Goal: Transaction & Acquisition: Purchase product/service

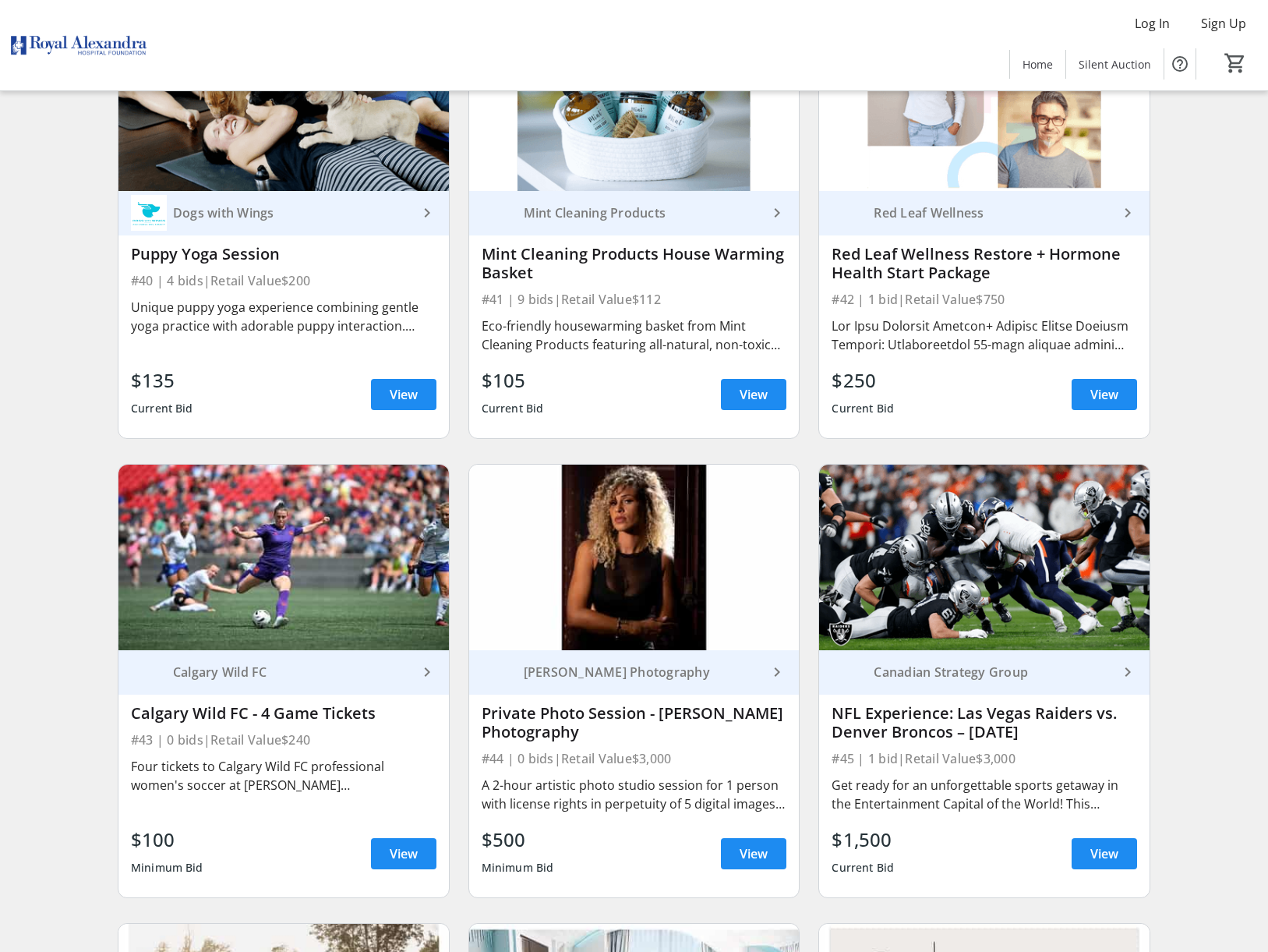
scroll to position [6162, 0]
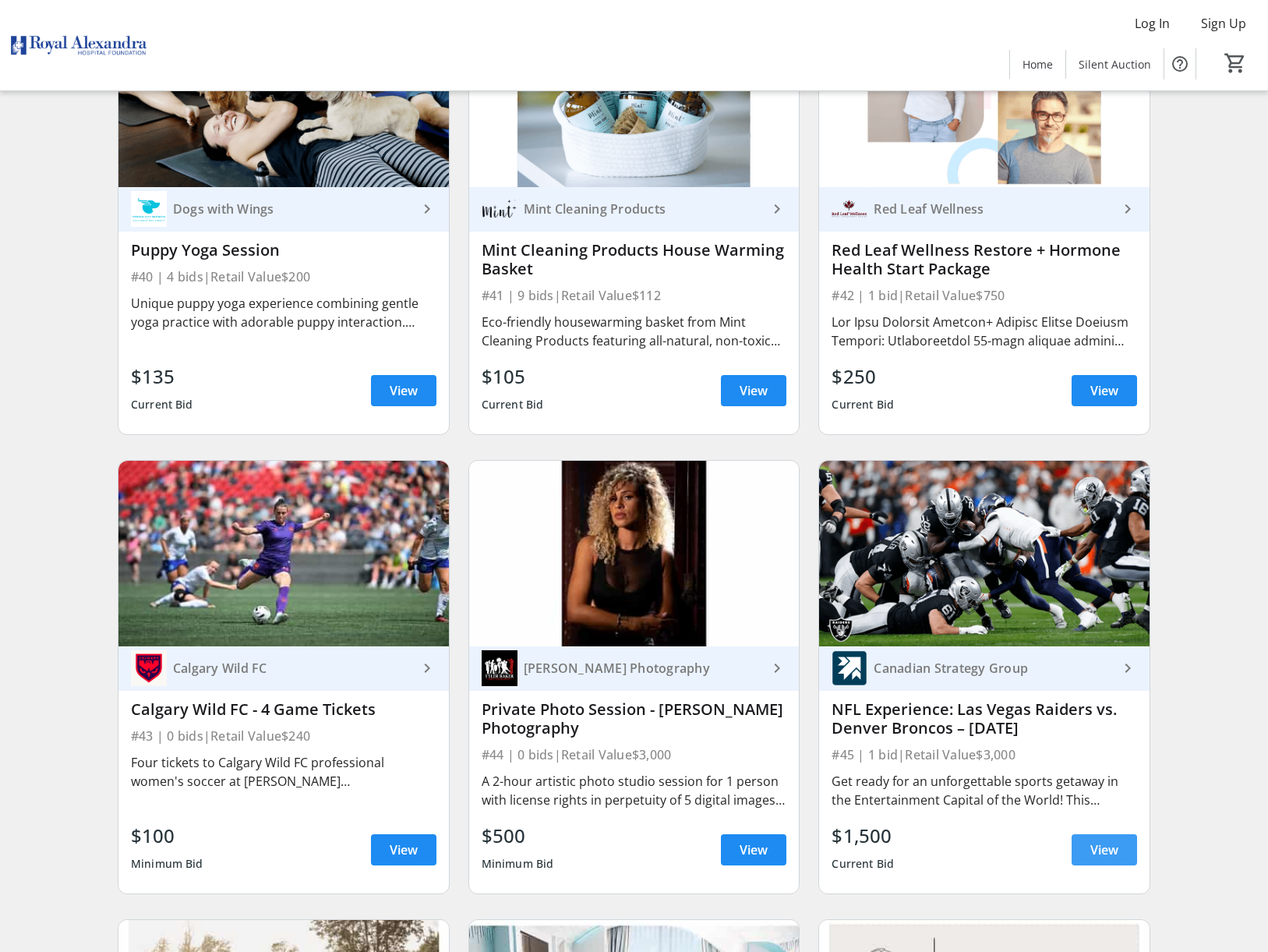
click at [1093, 840] on span "View" at bounding box center [1105, 849] width 28 height 19
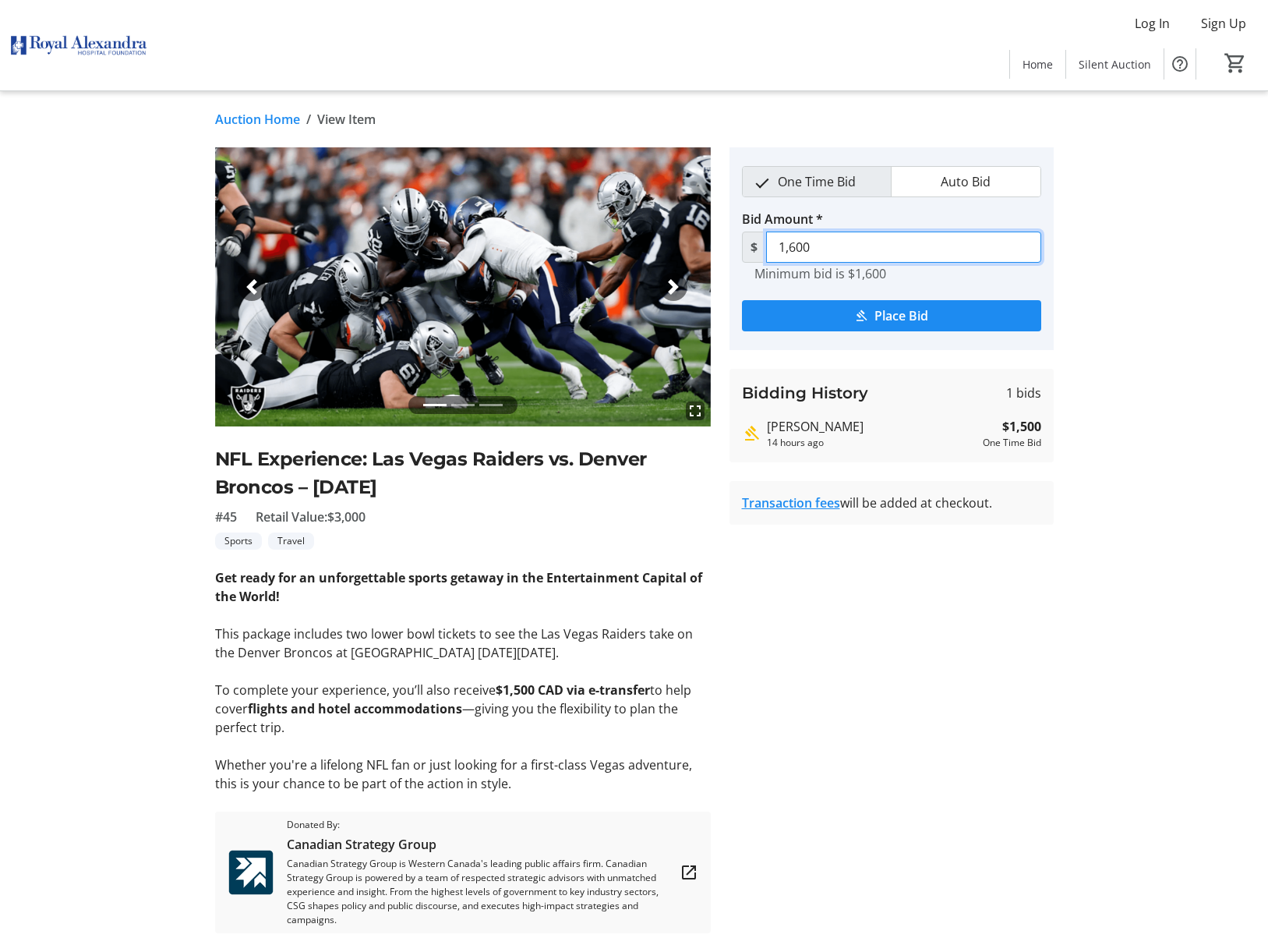
drag, startPoint x: 818, startPoint y: 251, endPoint x: 777, endPoint y: 246, distance: 41.3
click at [777, 246] on input "1,600" at bounding box center [904, 247] width 275 height 31
type input "2,000"
click at [879, 322] on span "Place Bid" at bounding box center [901, 316] width 54 height 19
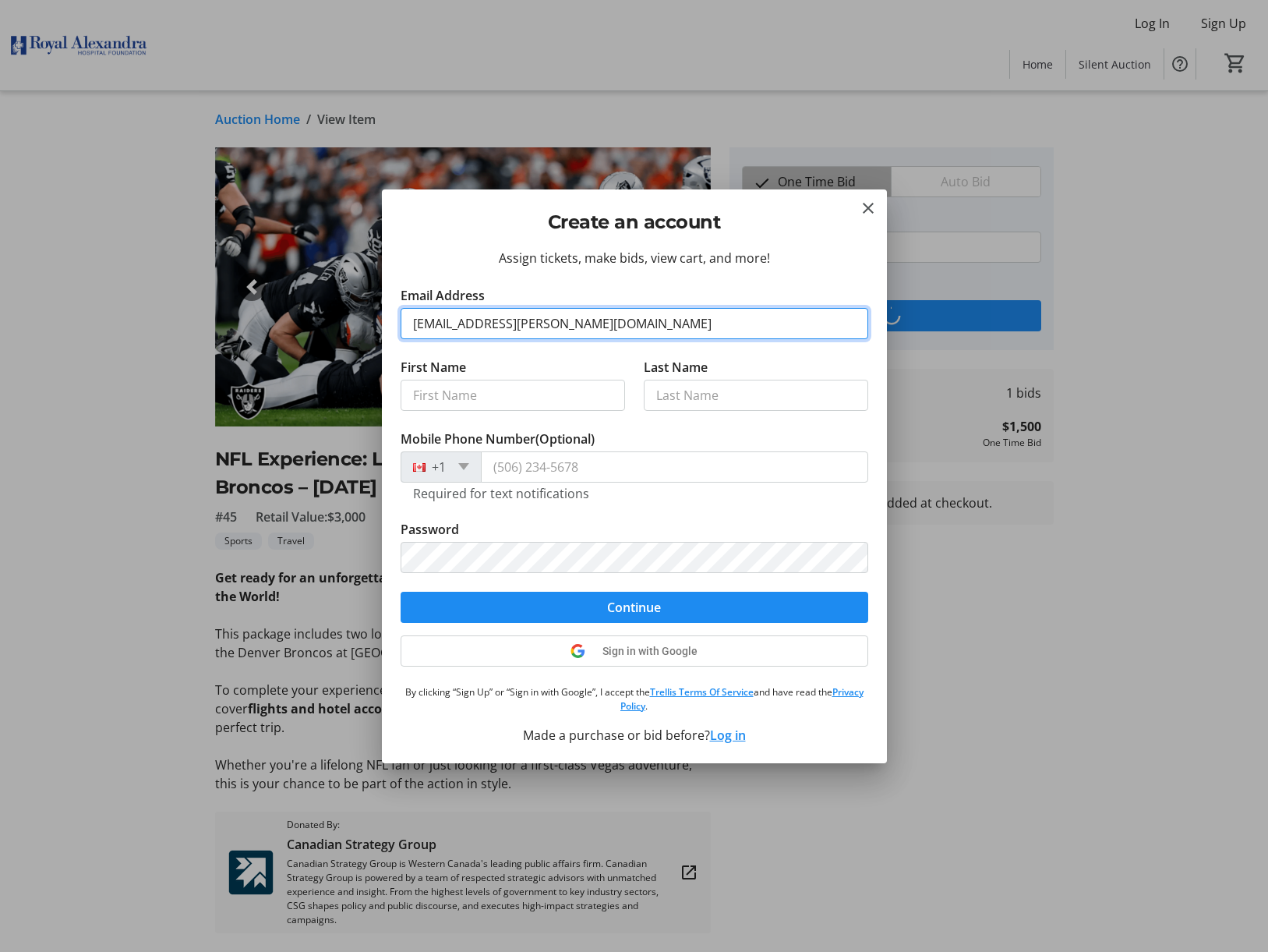
type input "[EMAIL_ADDRESS][PERSON_NAME][DOMAIN_NAME]"
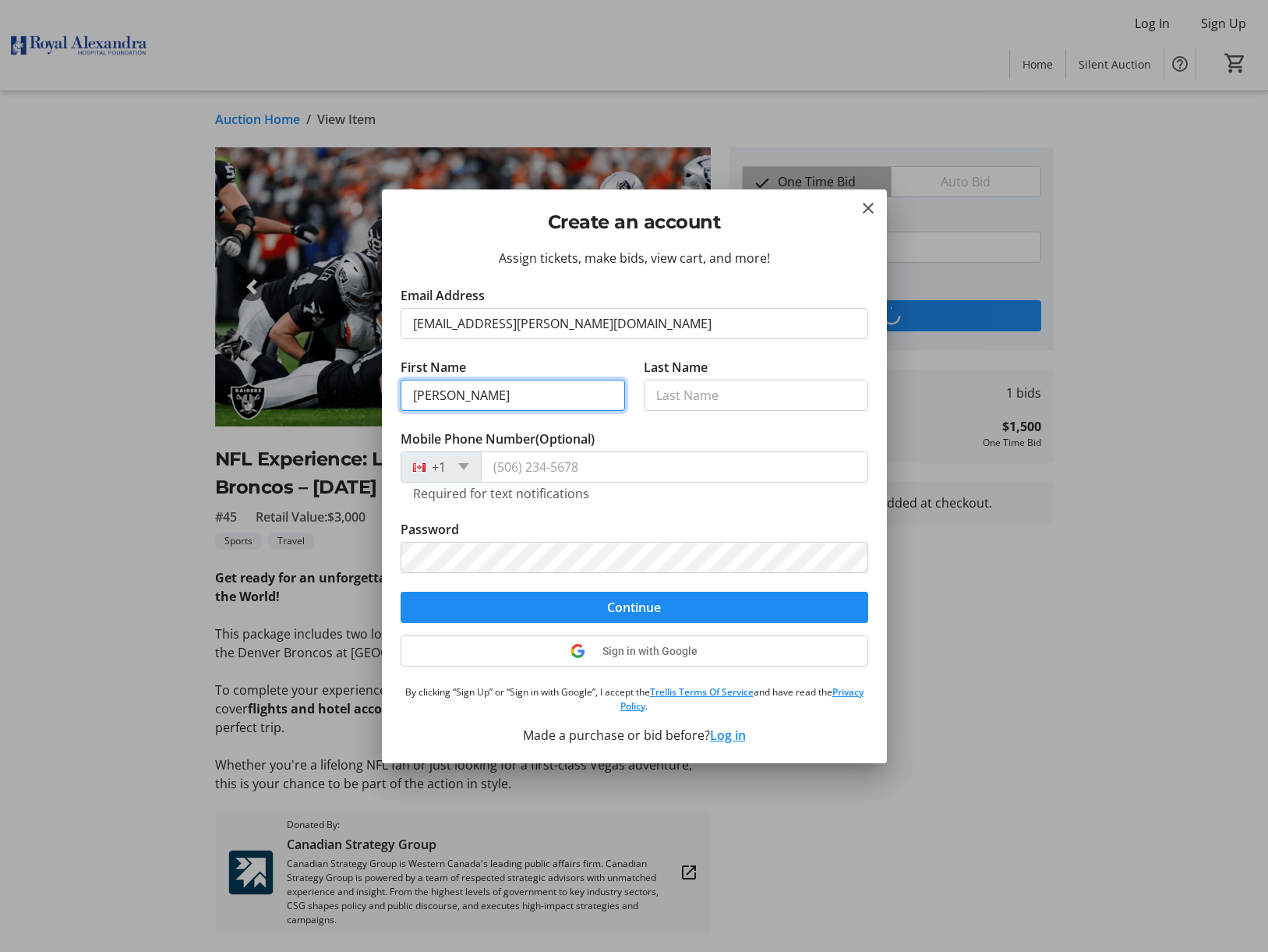
type input "[PERSON_NAME]"
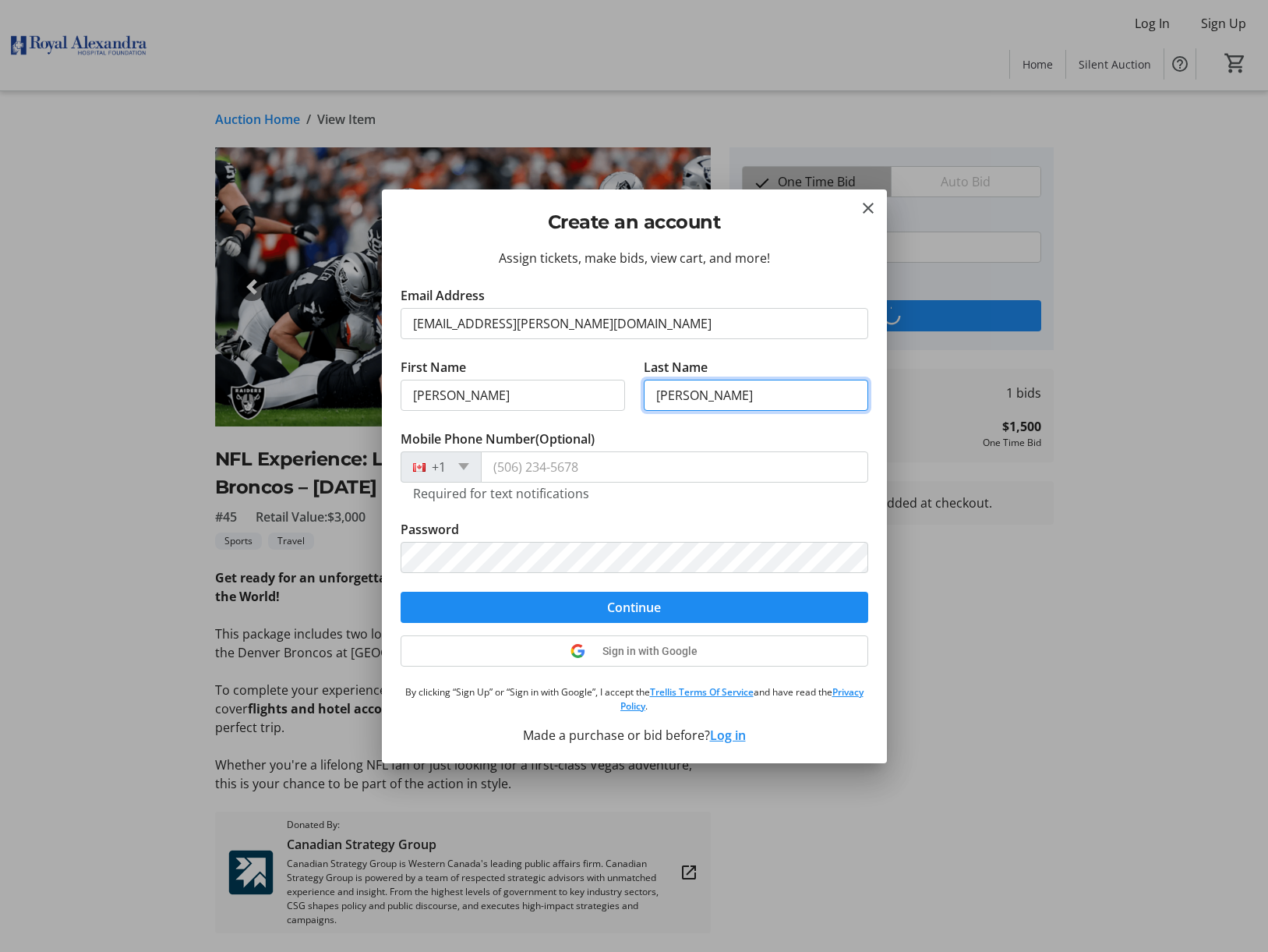
type input "[PERSON_NAME]"
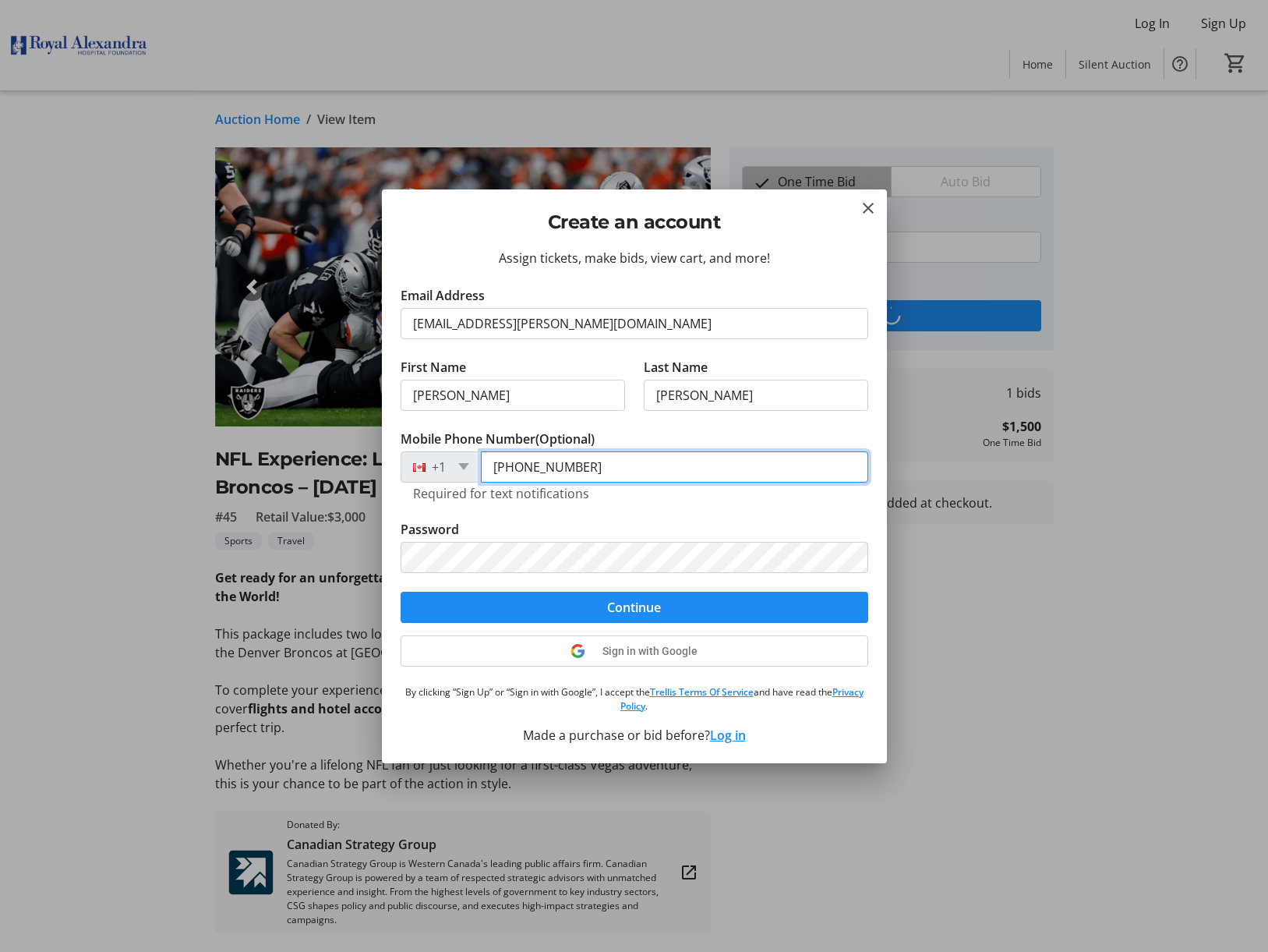
type input "[PHONE_NUMBER]"
click at [622, 473] on input "[PHONE_NUMBER]" at bounding box center [675, 466] width 387 height 31
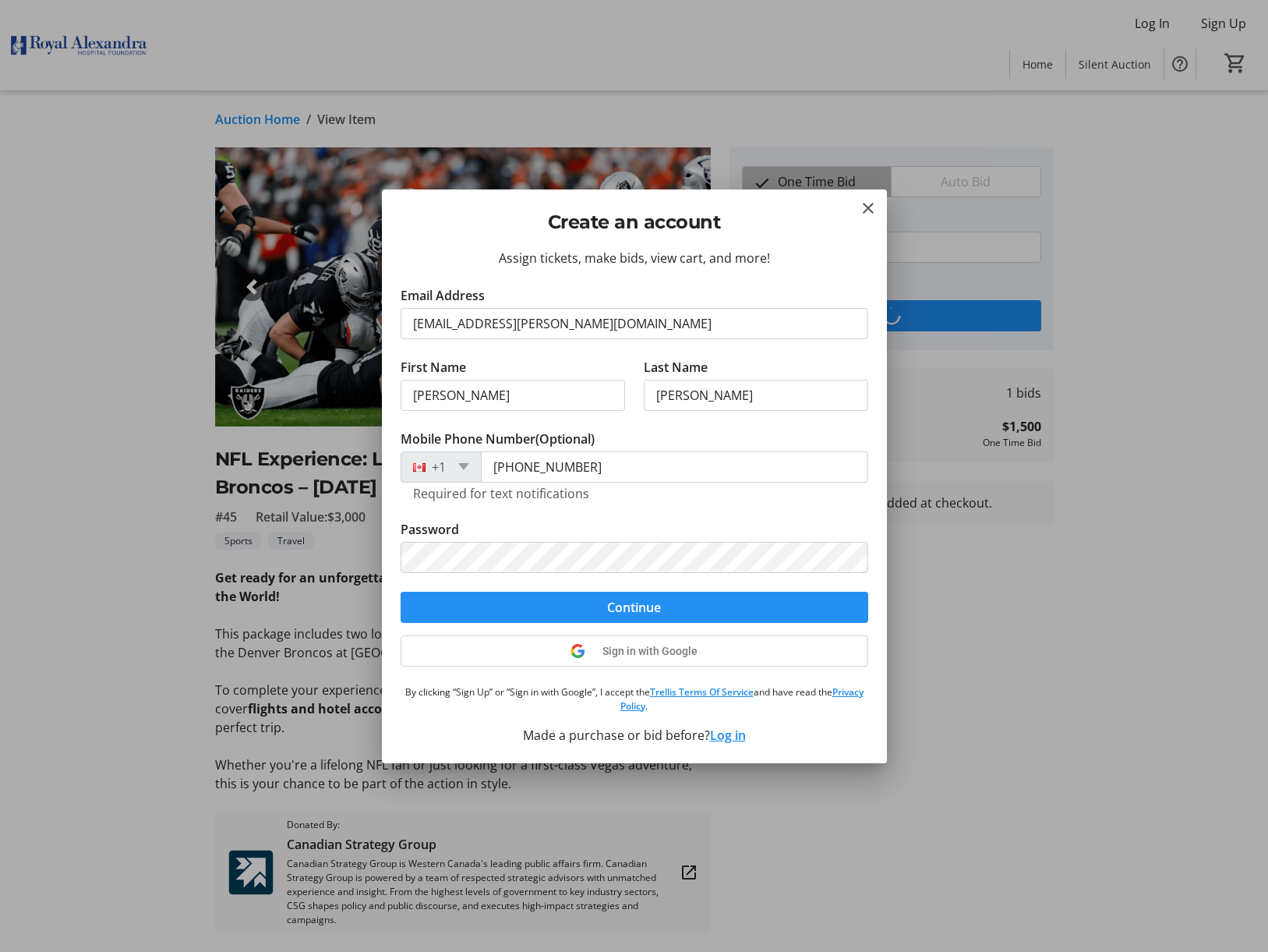
click at [695, 611] on span "submit" at bounding box center [634, 607] width 468 height 37
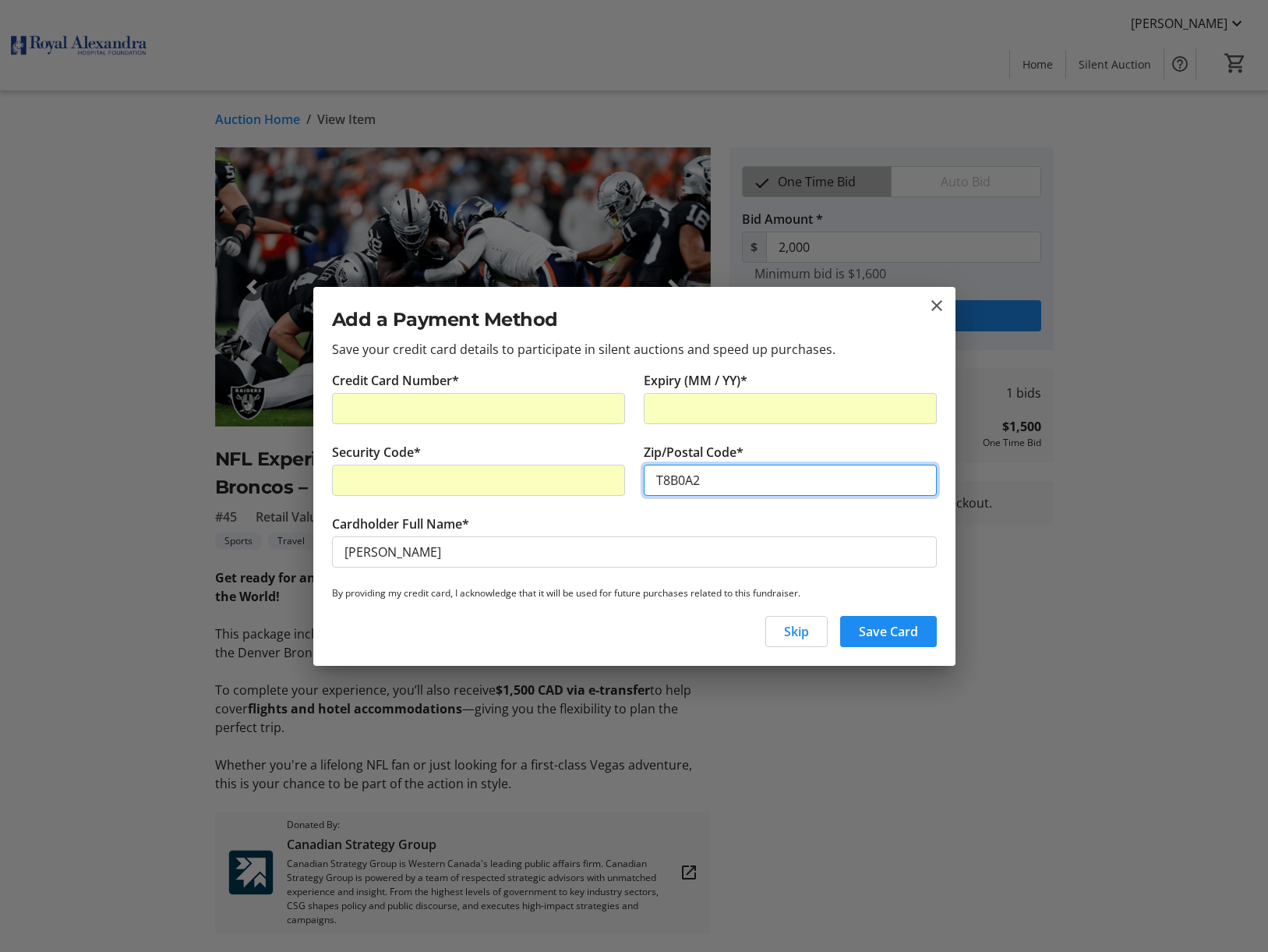
type input "T8B0A2"
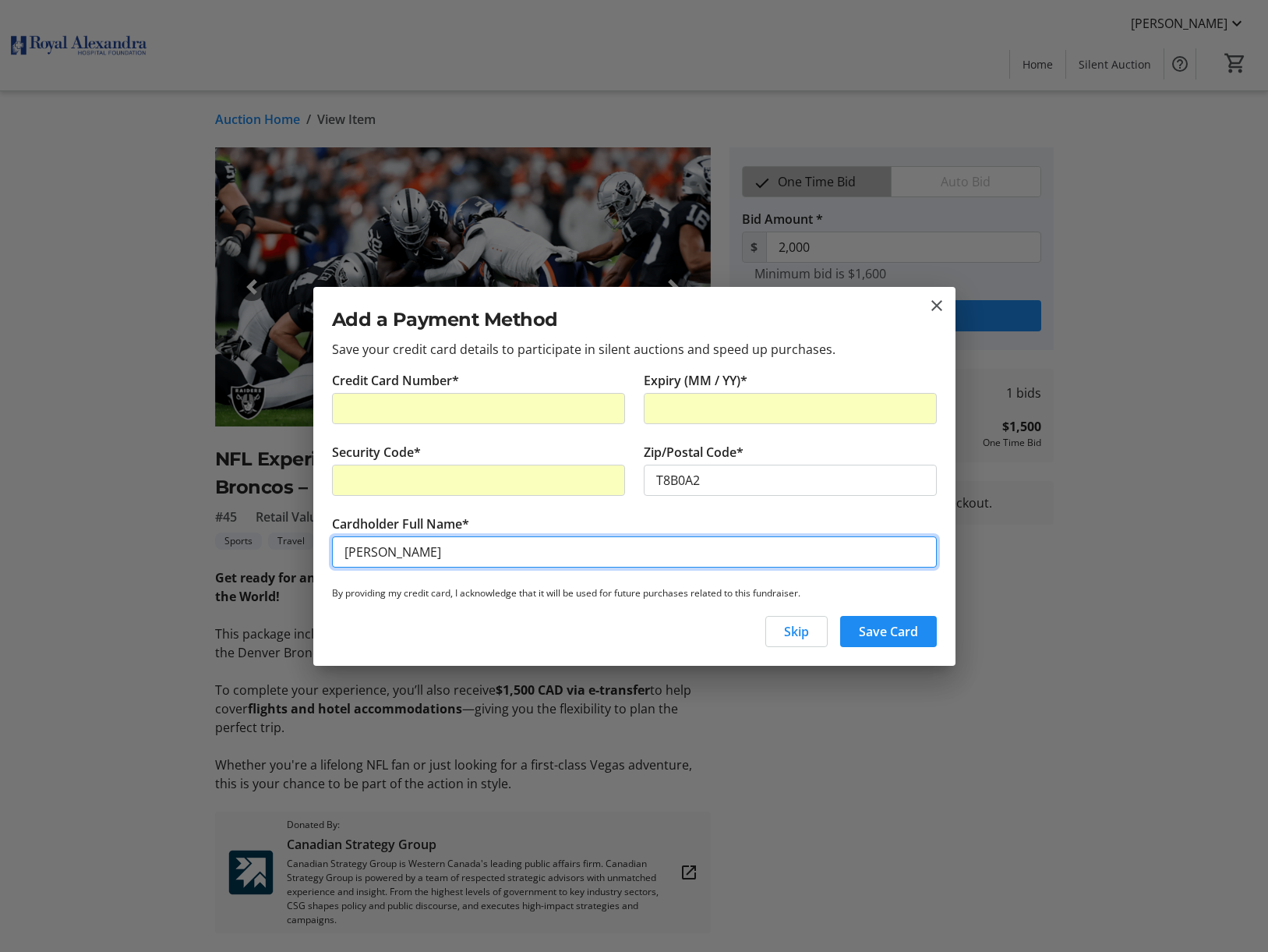
click at [371, 551] on input "[PERSON_NAME]" at bounding box center [634, 551] width 605 height 31
type input "[PERSON_NAME]"
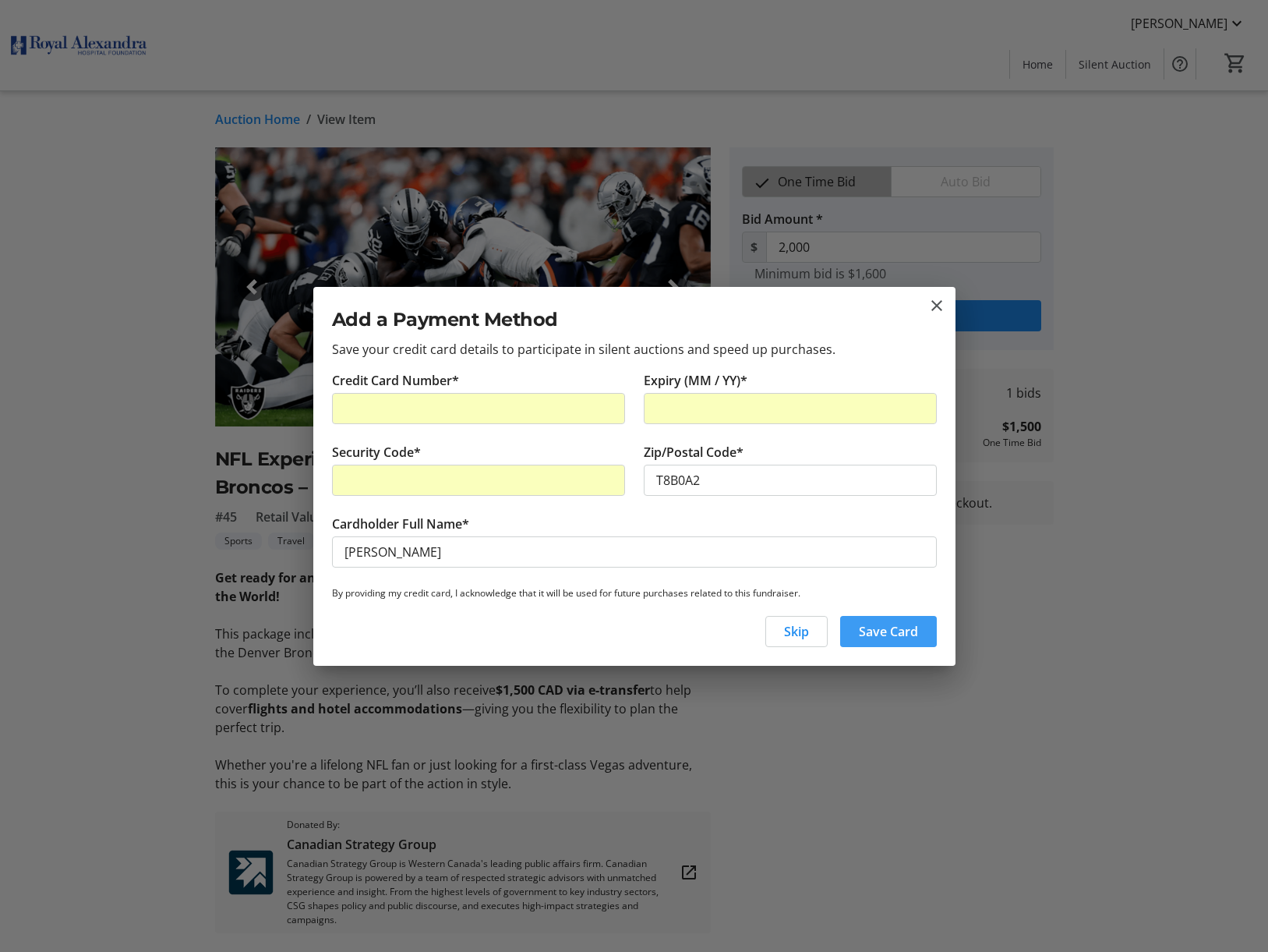
click at [881, 625] on span "Save Card" at bounding box center [888, 631] width 59 height 19
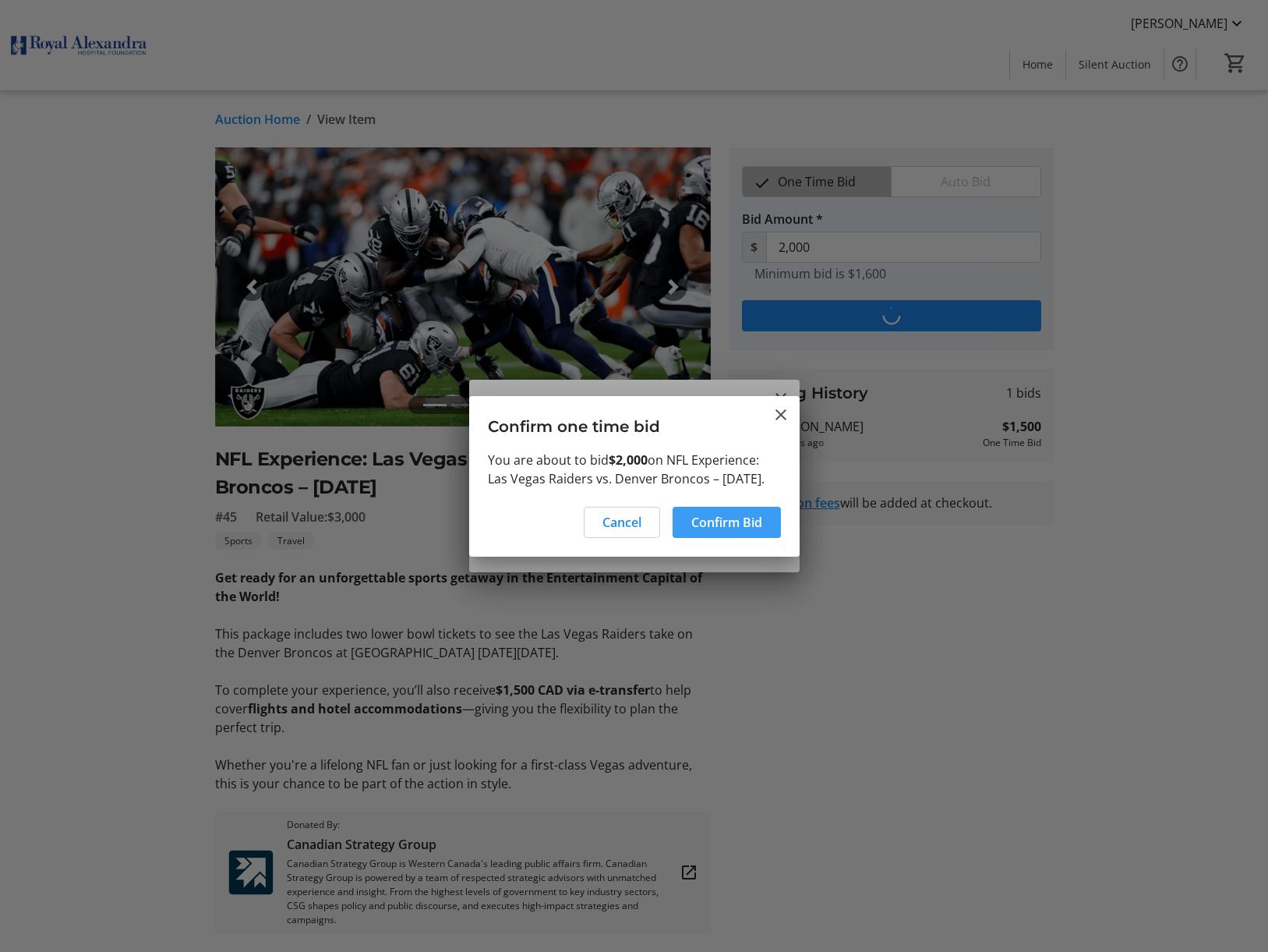
scroll to position [1, 0]
click at [734, 532] on span "Confirm Bid" at bounding box center [726, 522] width 71 height 19
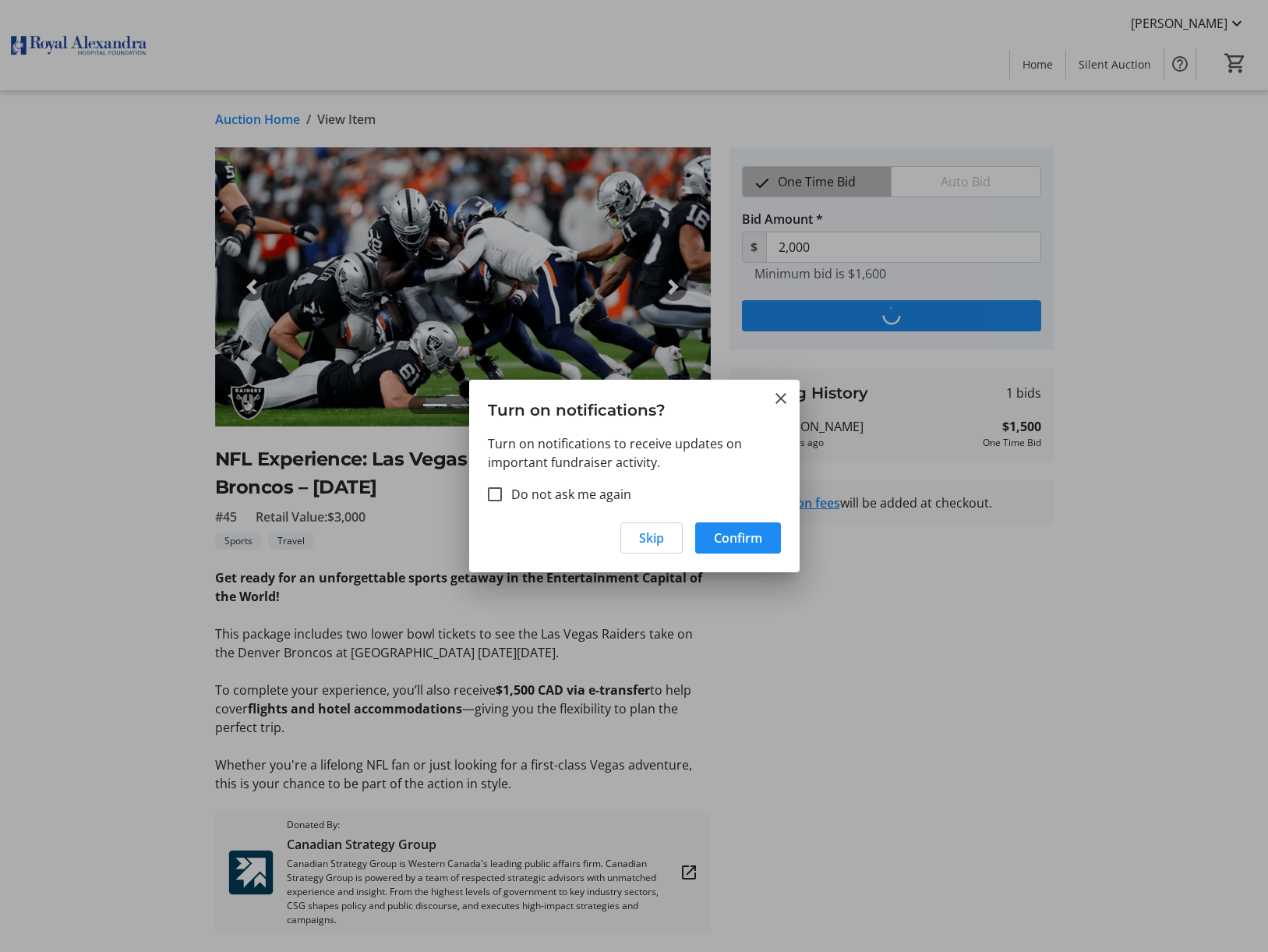
type input "2,100"
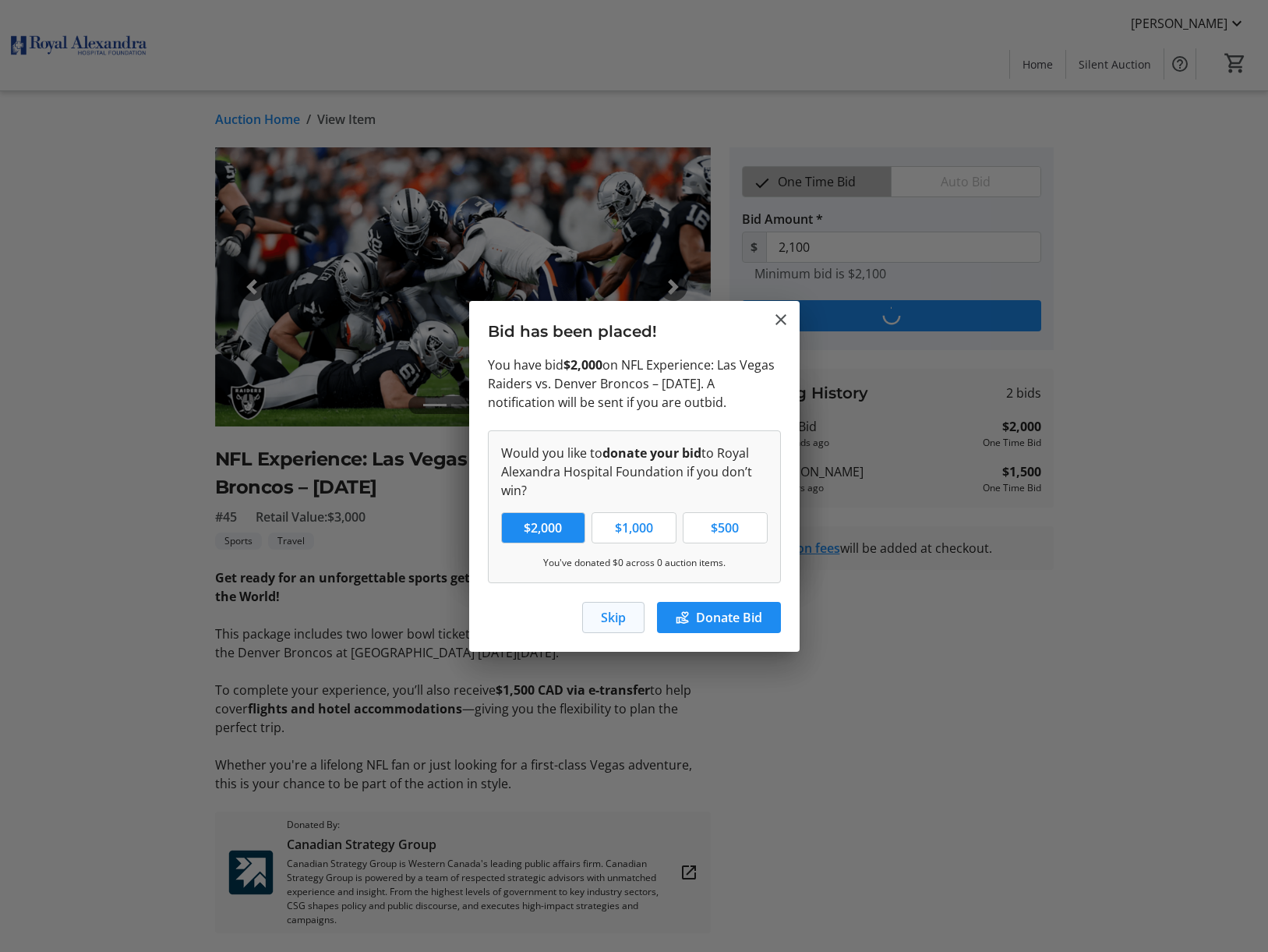
scroll to position [1, 1]
click at [608, 617] on span "Skip" at bounding box center [613, 618] width 25 height 19
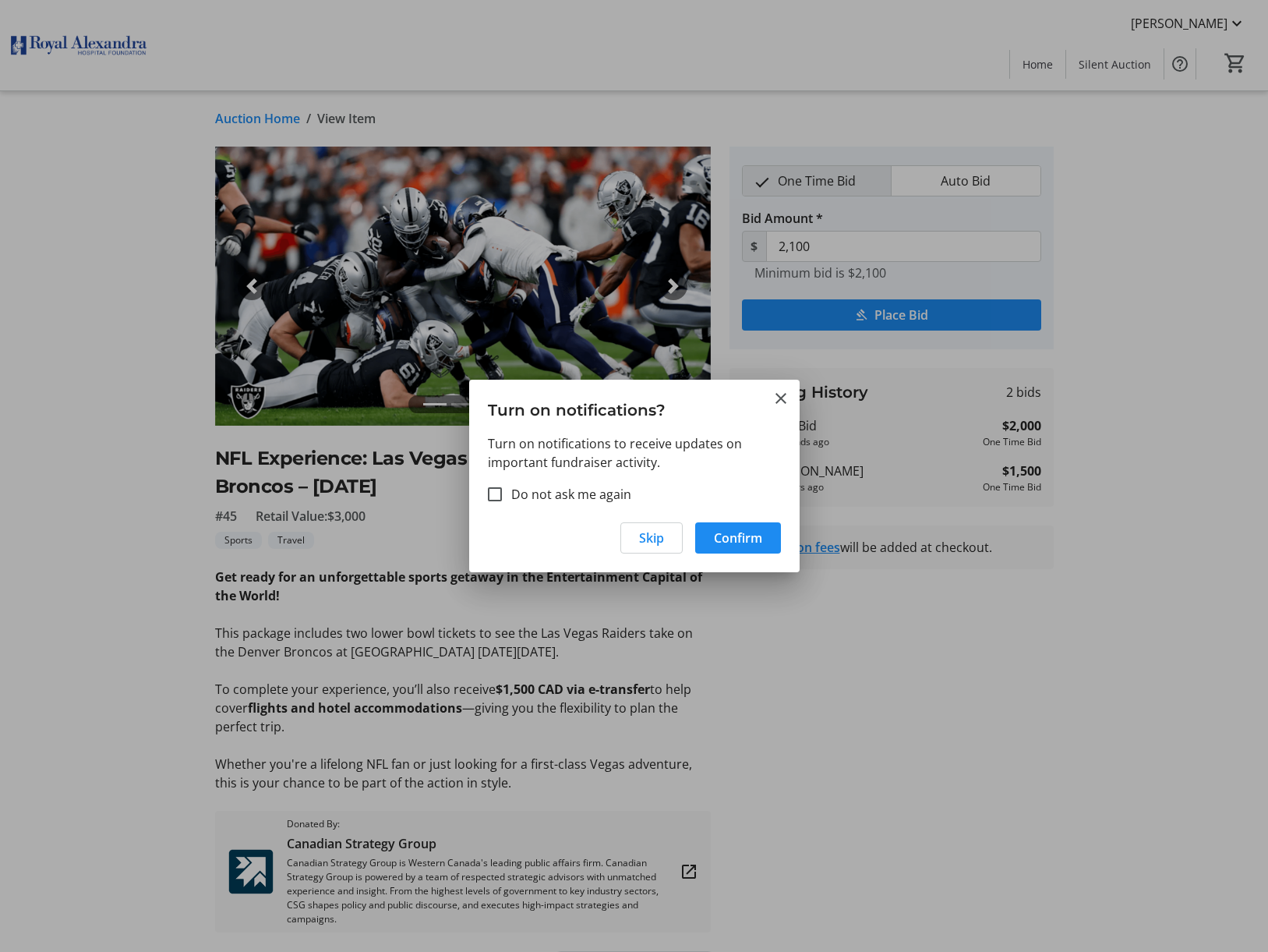
scroll to position [0, 0]
click at [495, 495] on input "Do not ask me again" at bounding box center [494, 494] width 14 height 14
checkbox input "true"
drag, startPoint x: 647, startPoint y: 543, endPoint x: 571, endPoint y: 542, distance: 76.0
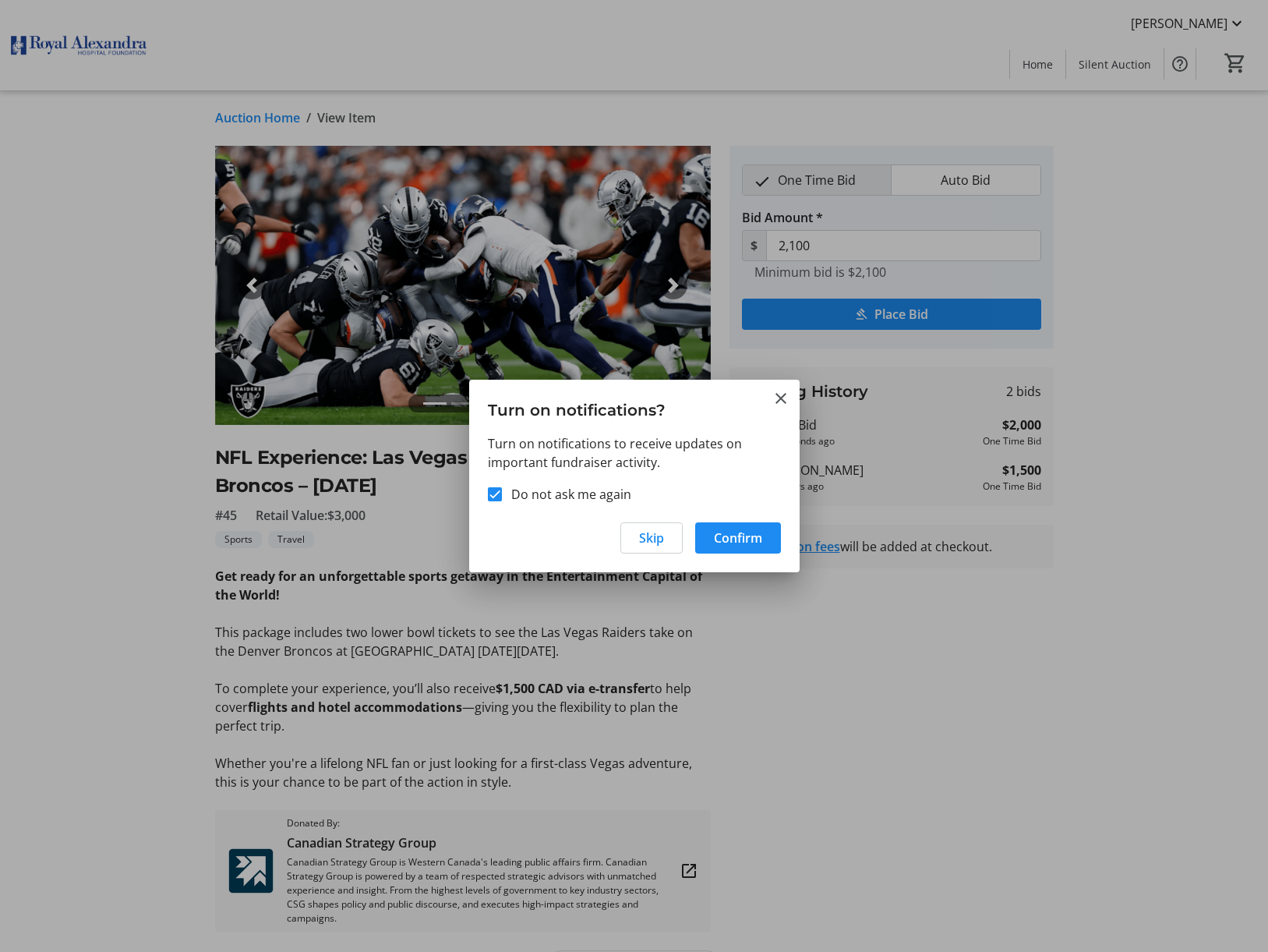
click at [568, 543] on div "Skip Confirm" at bounding box center [634, 542] width 330 height 59
click at [763, 545] on span "button" at bounding box center [737, 537] width 85 height 37
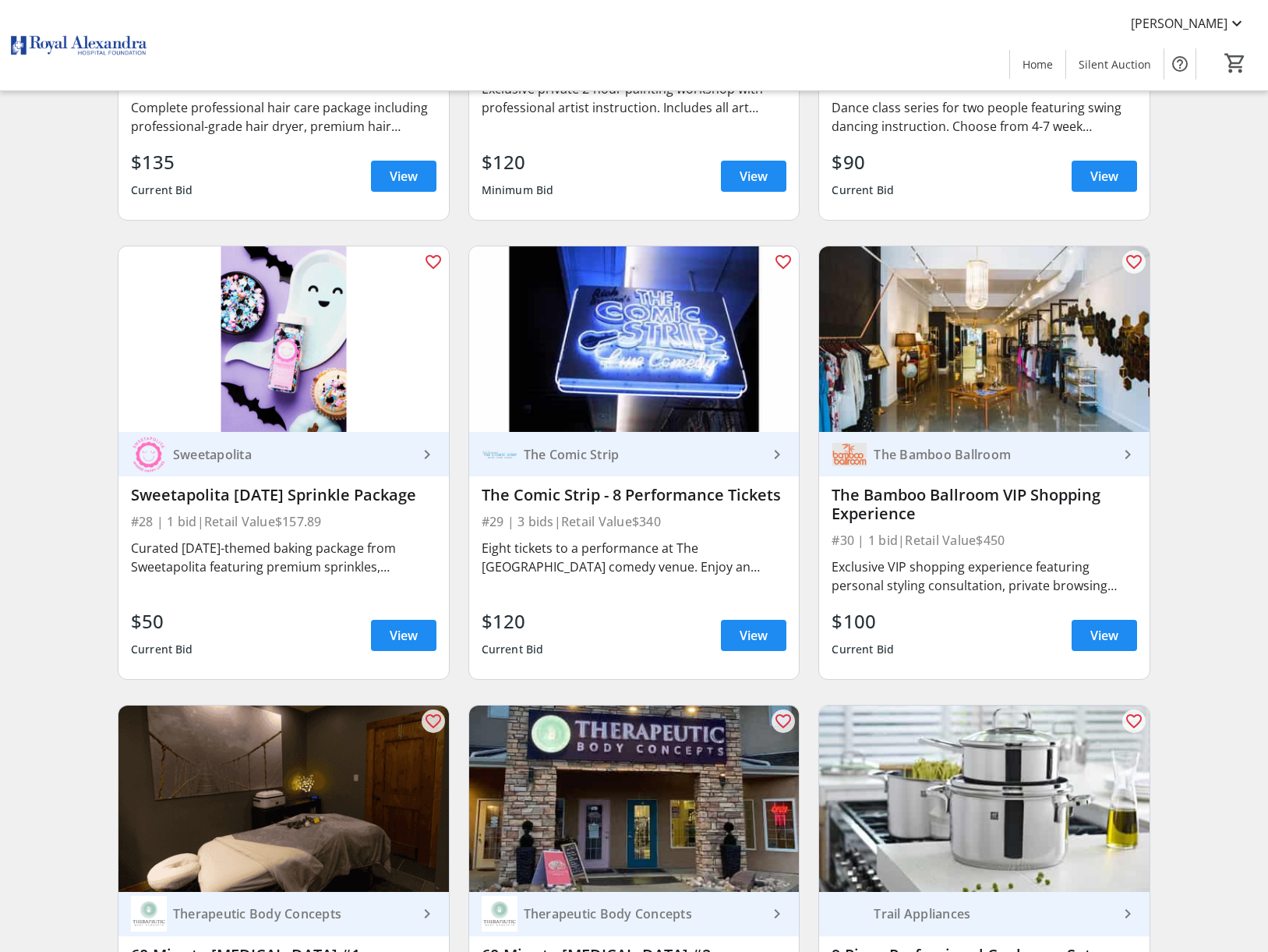
scroll to position [4109, 0]
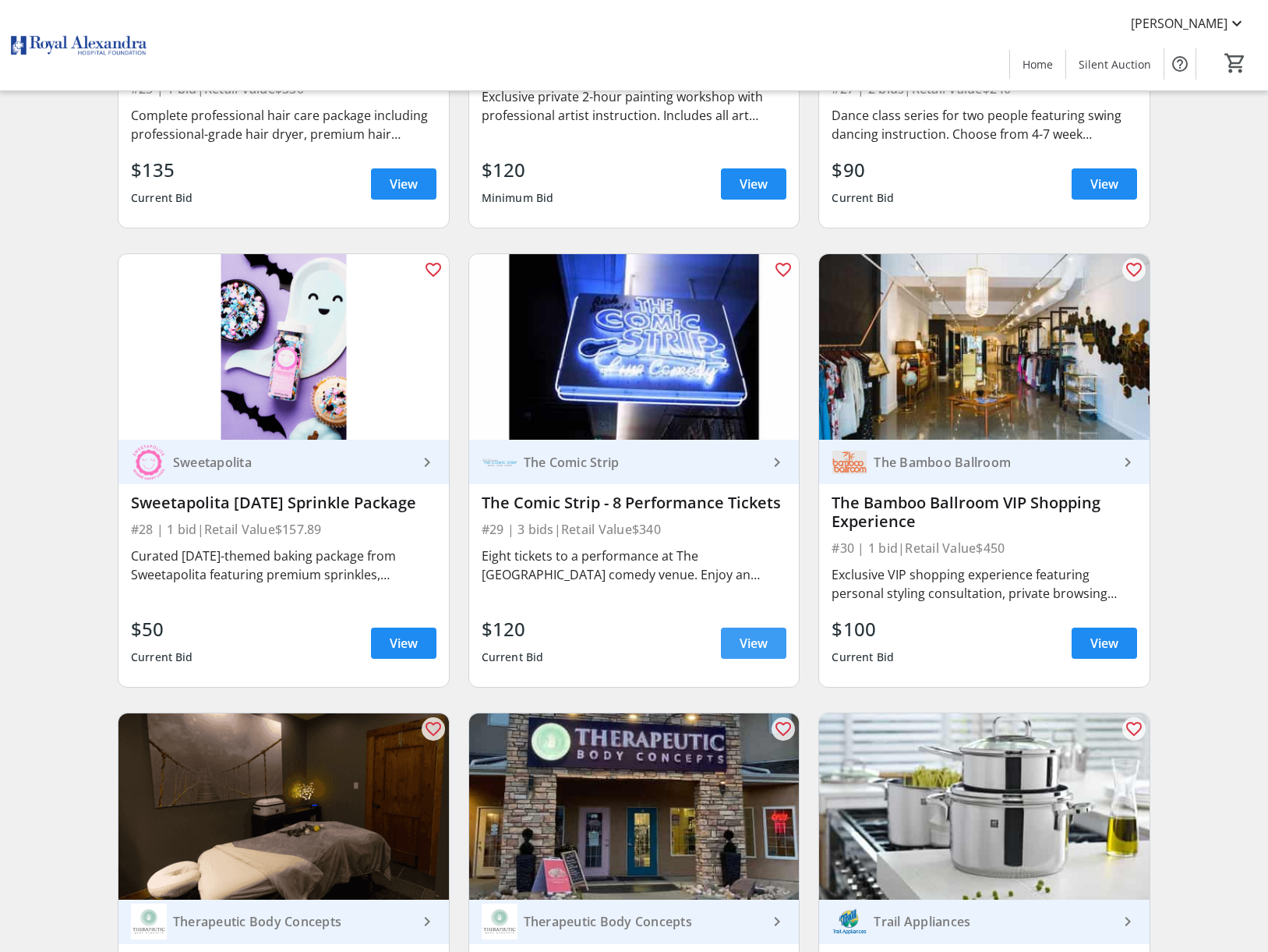
click at [761, 634] on span "View" at bounding box center [754, 644] width 28 height 19
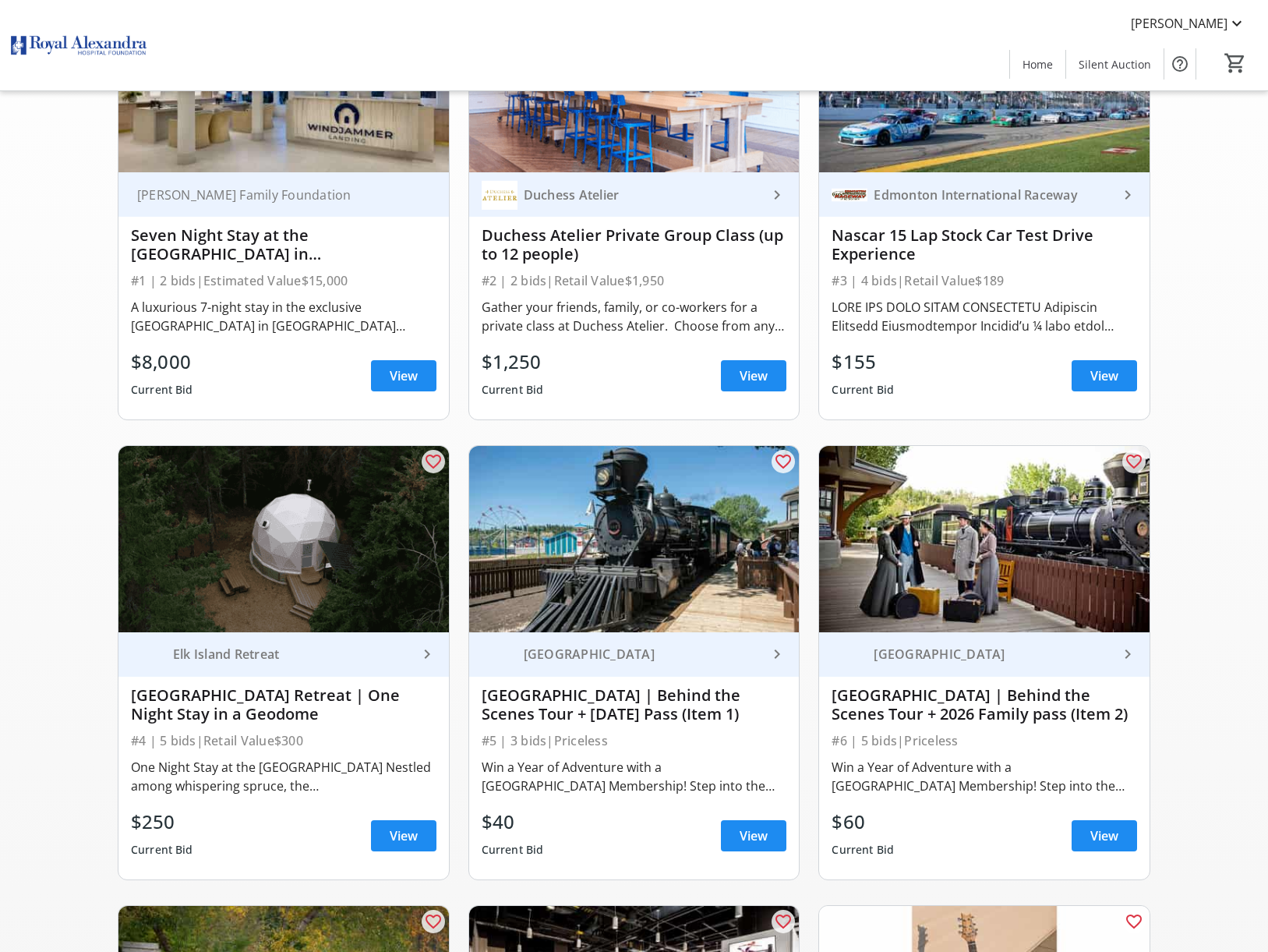
scroll to position [229, 0]
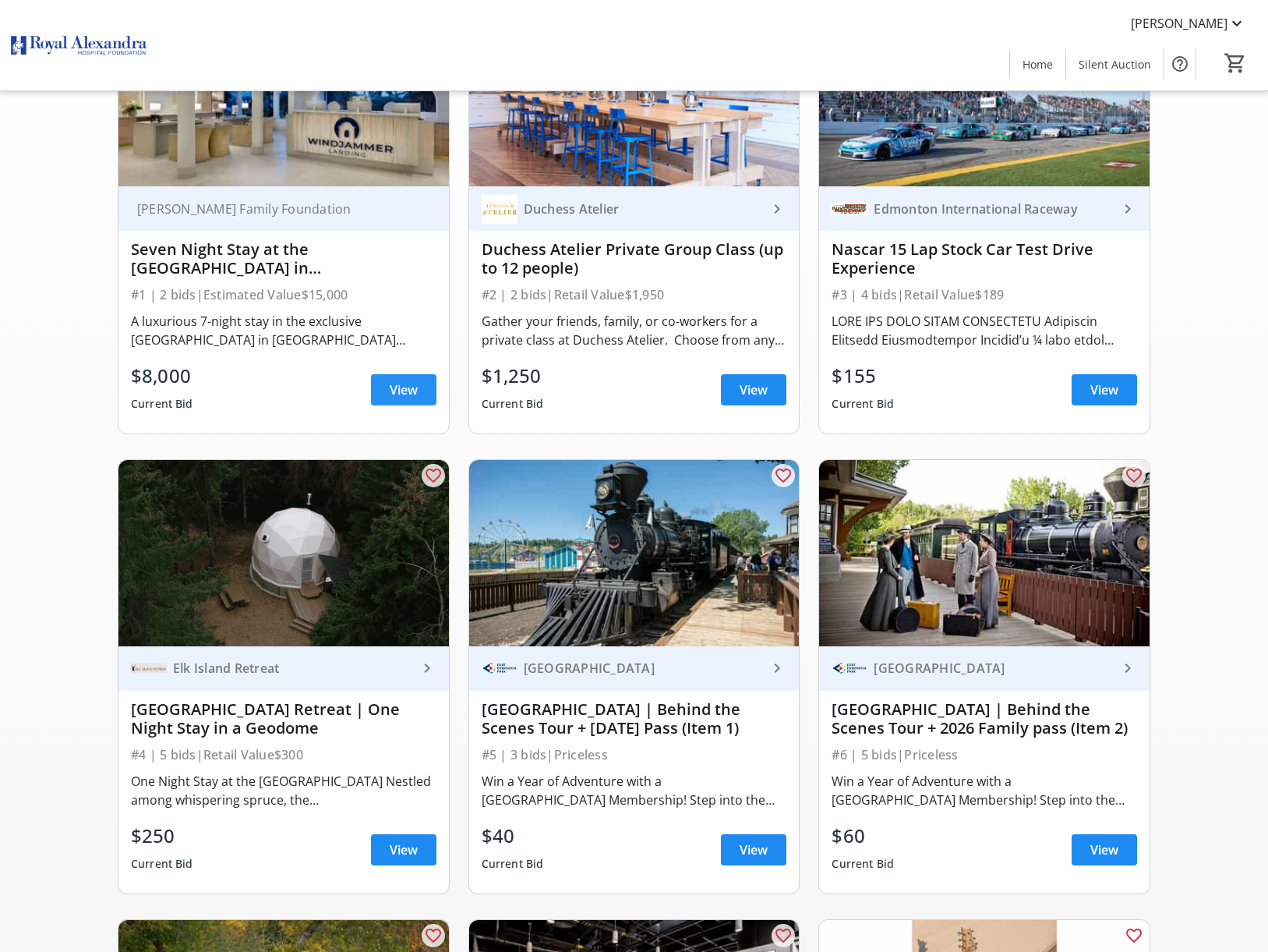
click at [403, 388] on span "View" at bounding box center [404, 390] width 28 height 19
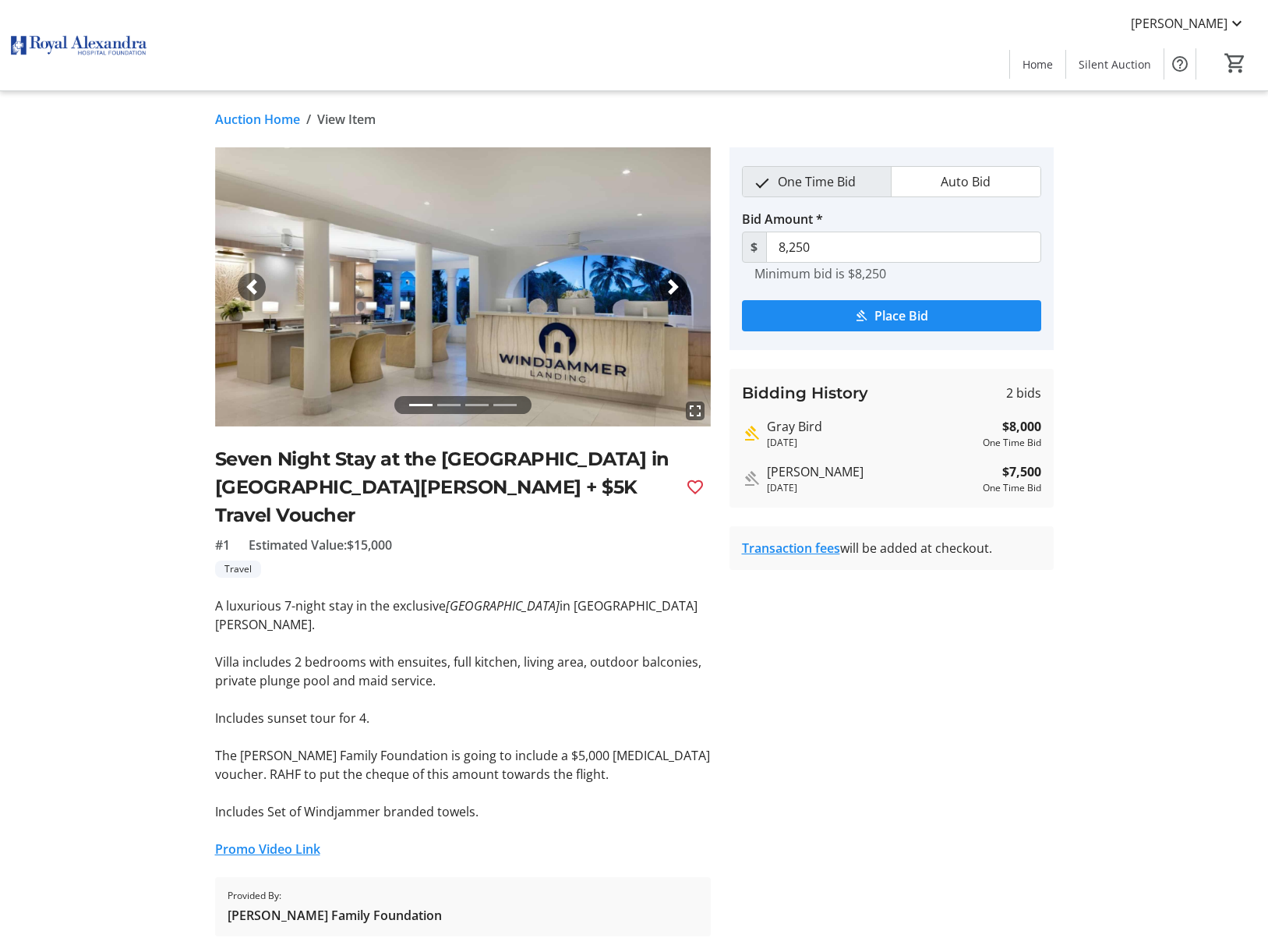
scroll to position [1, 0]
click at [671, 294] on div "Next" at bounding box center [674, 287] width 28 height 28
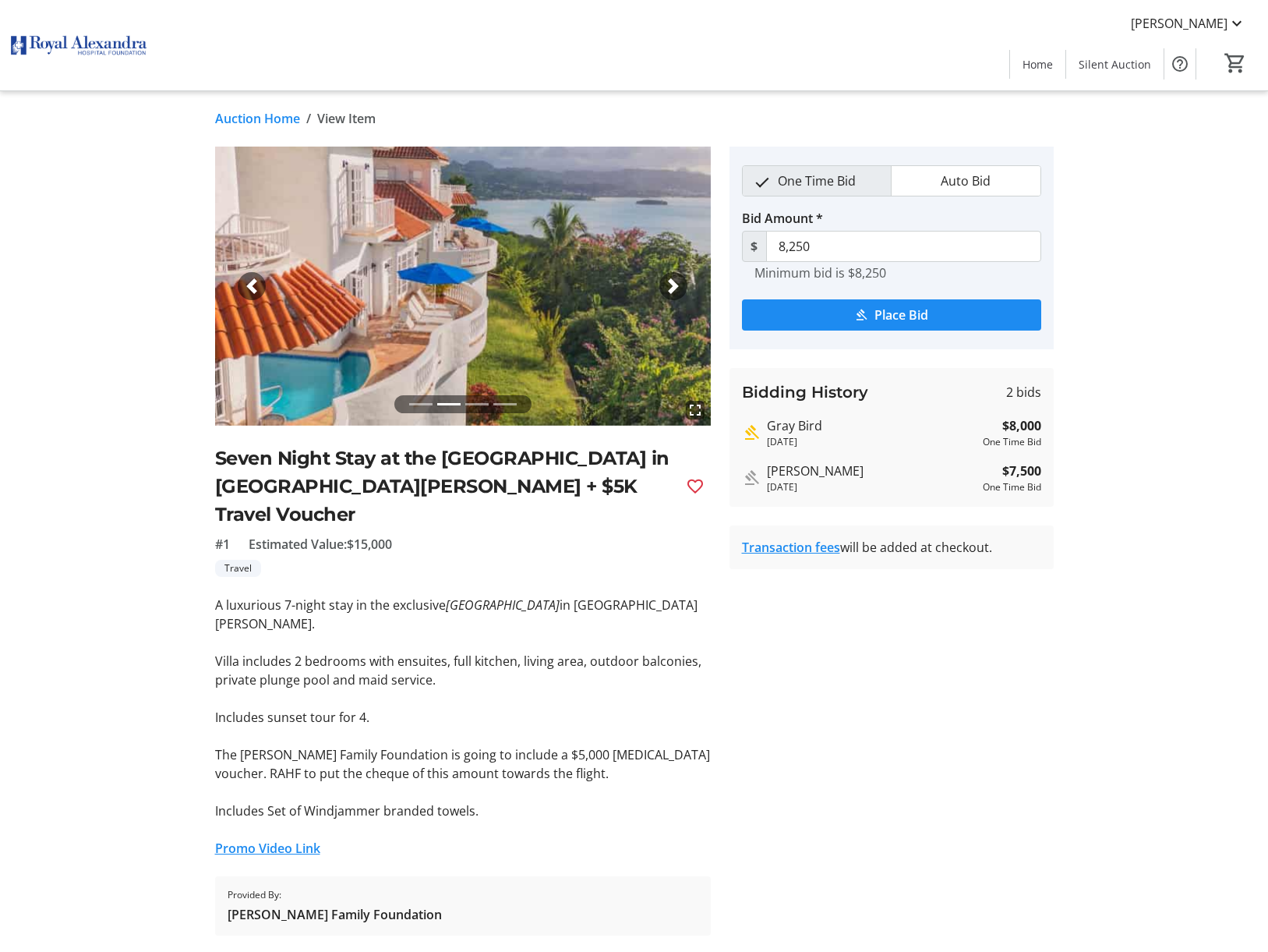
click at [671, 294] on div "Next" at bounding box center [674, 287] width 28 height 28
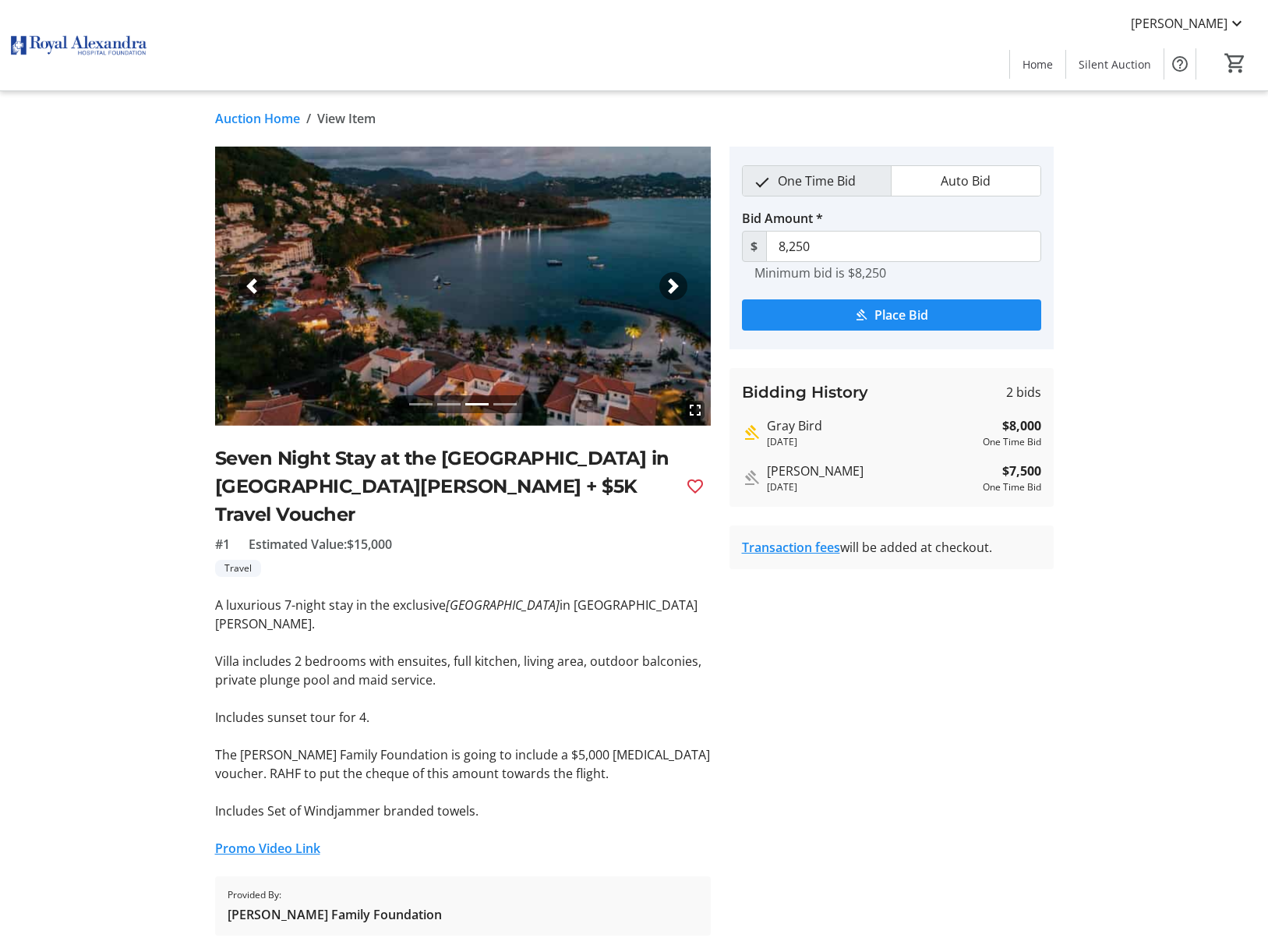
click at [671, 294] on div "Next" at bounding box center [674, 287] width 28 height 28
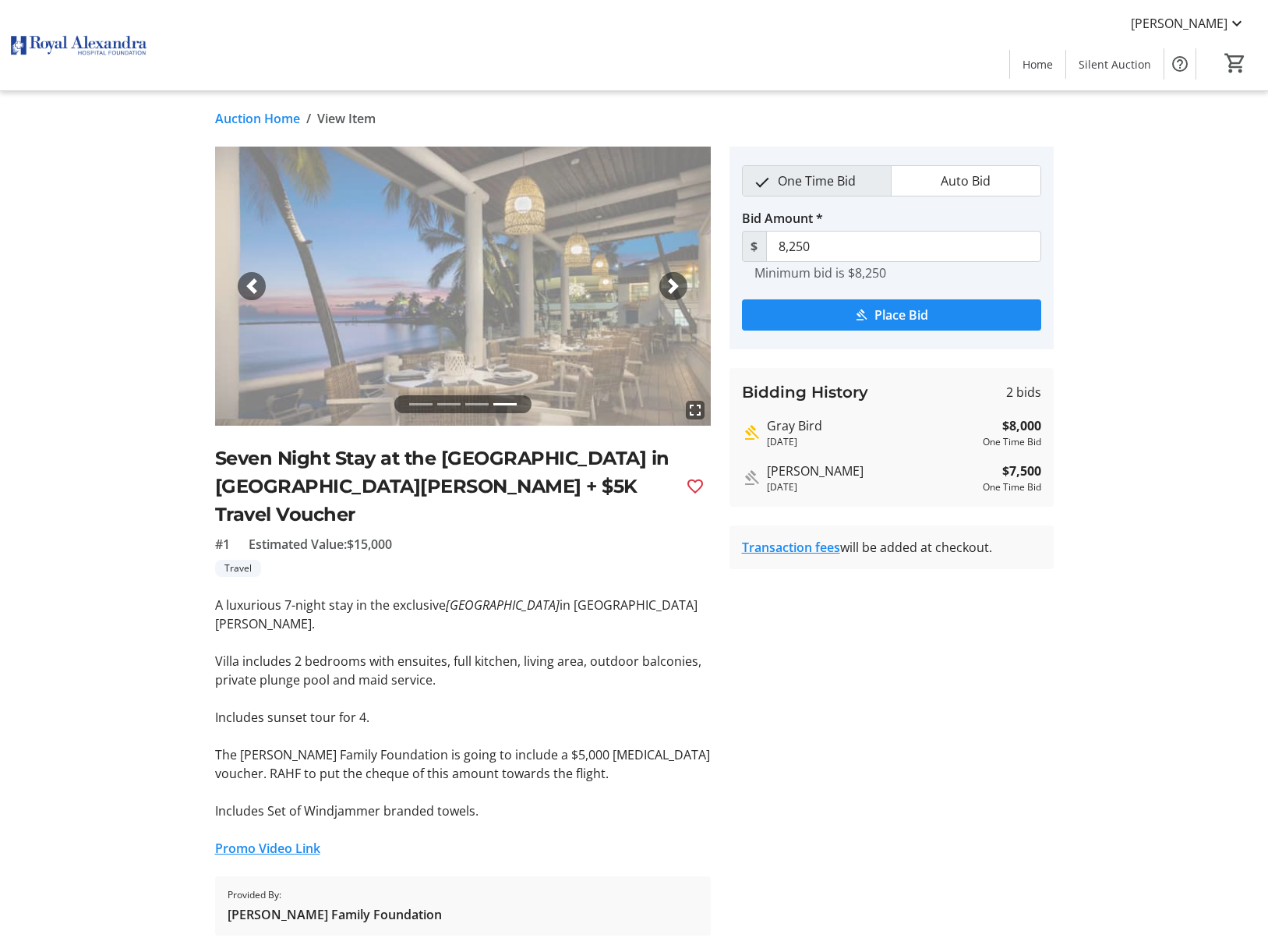
click at [671, 294] on div "Next" at bounding box center [674, 287] width 28 height 28
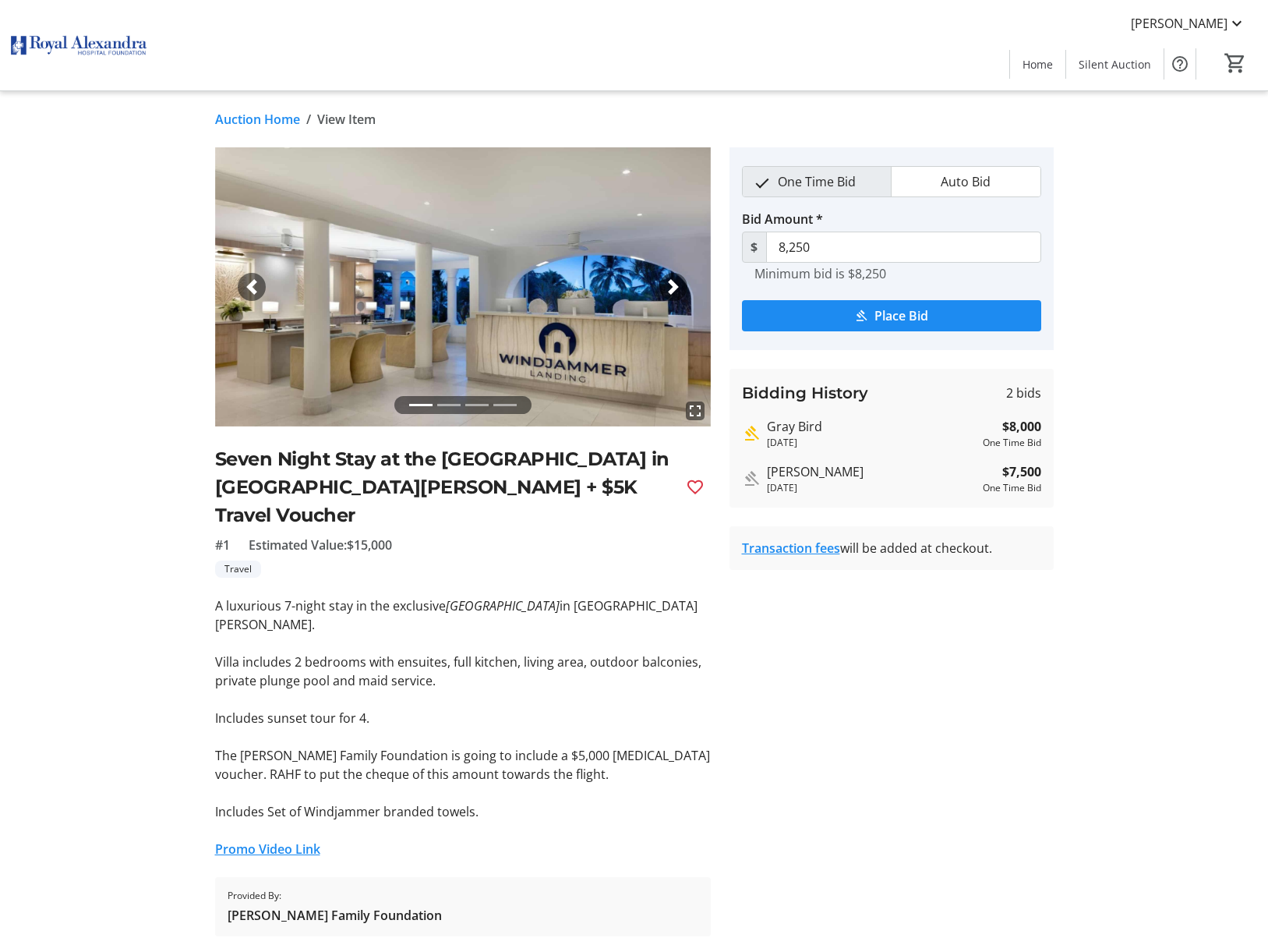
scroll to position [0, 0]
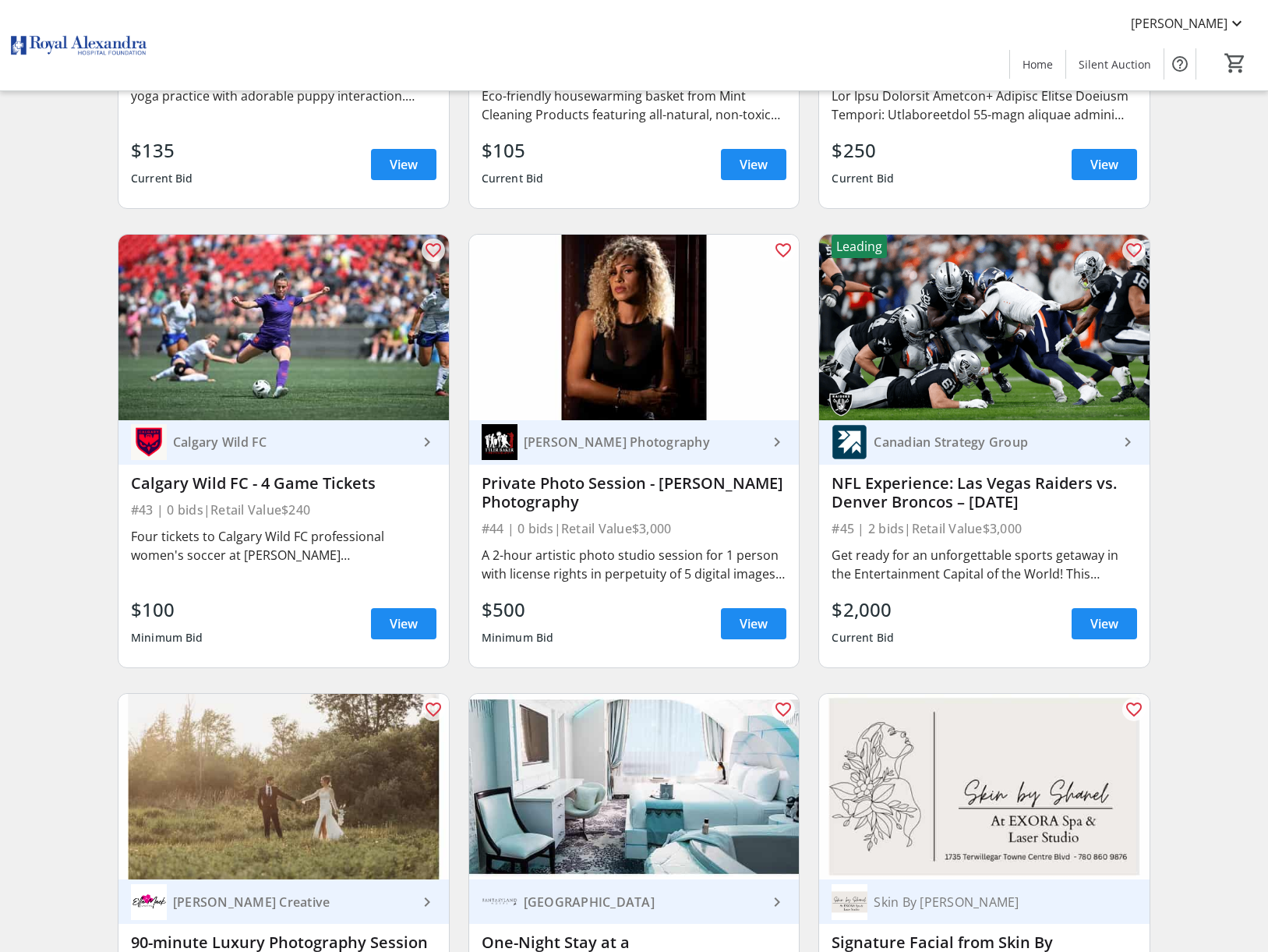
scroll to position [6389, 0]
click at [1097, 604] on span at bounding box center [1104, 622] width 65 height 37
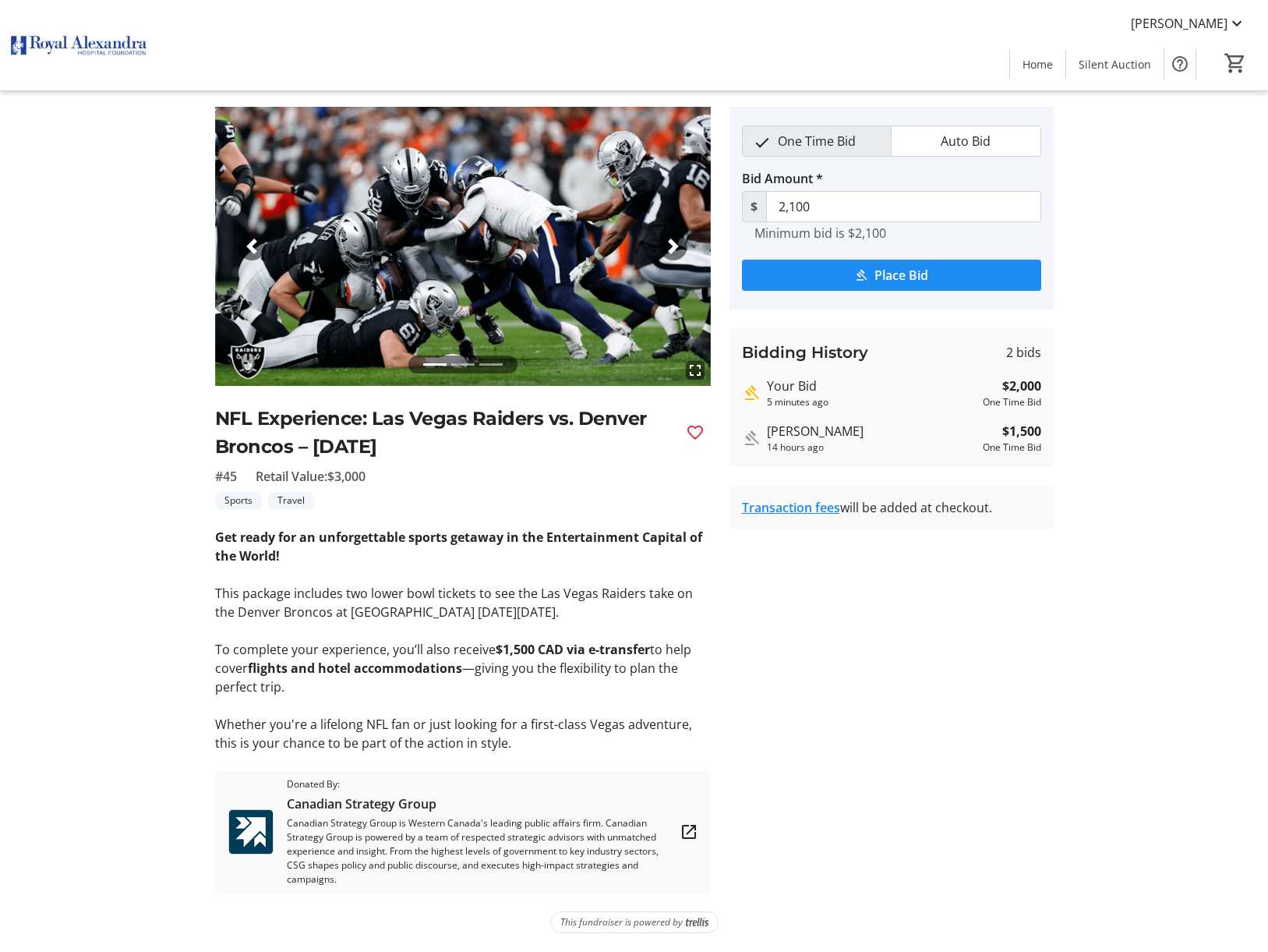
scroll to position [41, 0]
click at [807, 508] on link "Transaction fees" at bounding box center [791, 508] width 98 height 17
click at [614, 47] on div "[PERSON_NAME] Home Silent Auction 0" at bounding box center [634, 45] width 1268 height 90
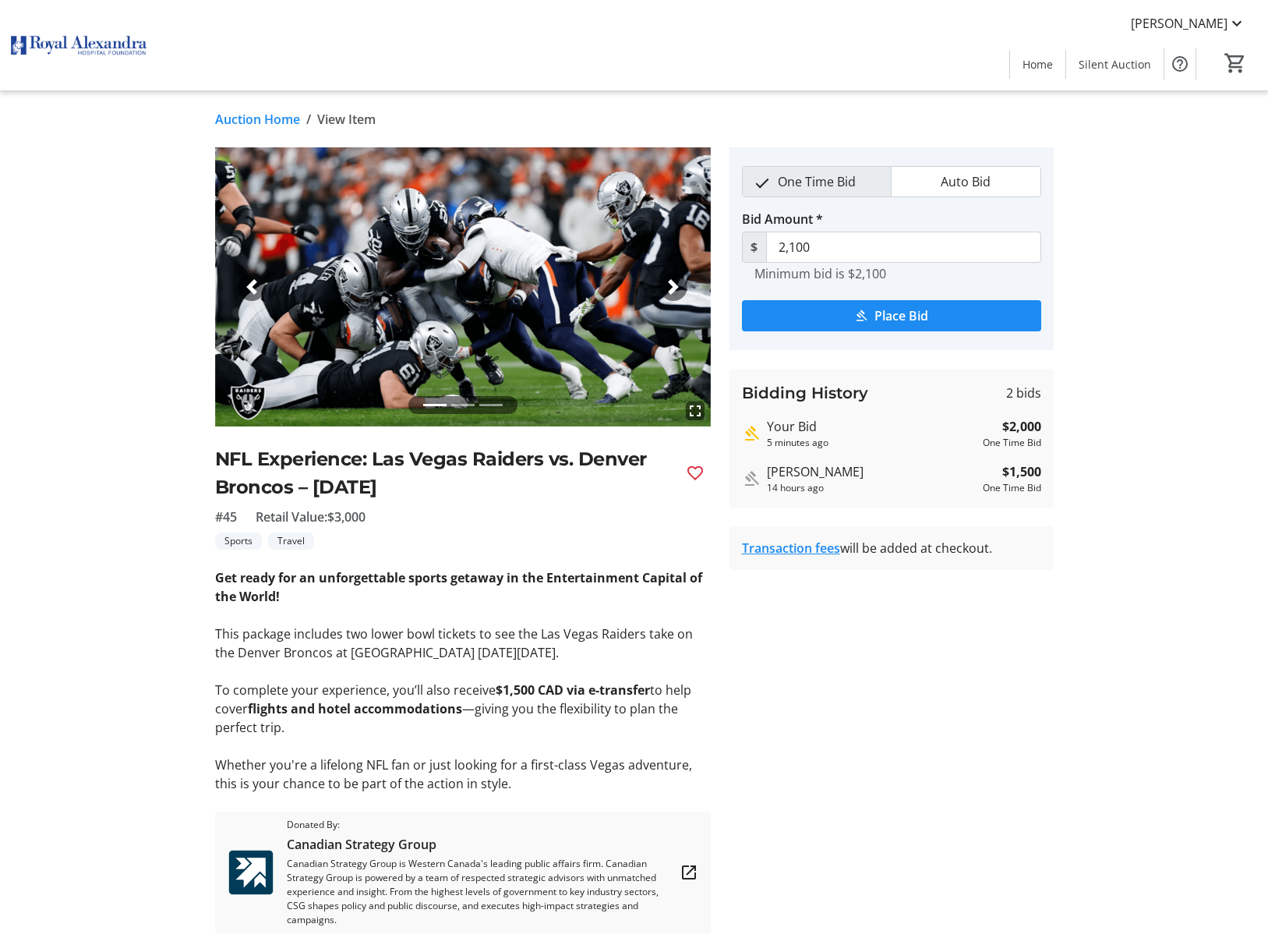
scroll to position [2, 0]
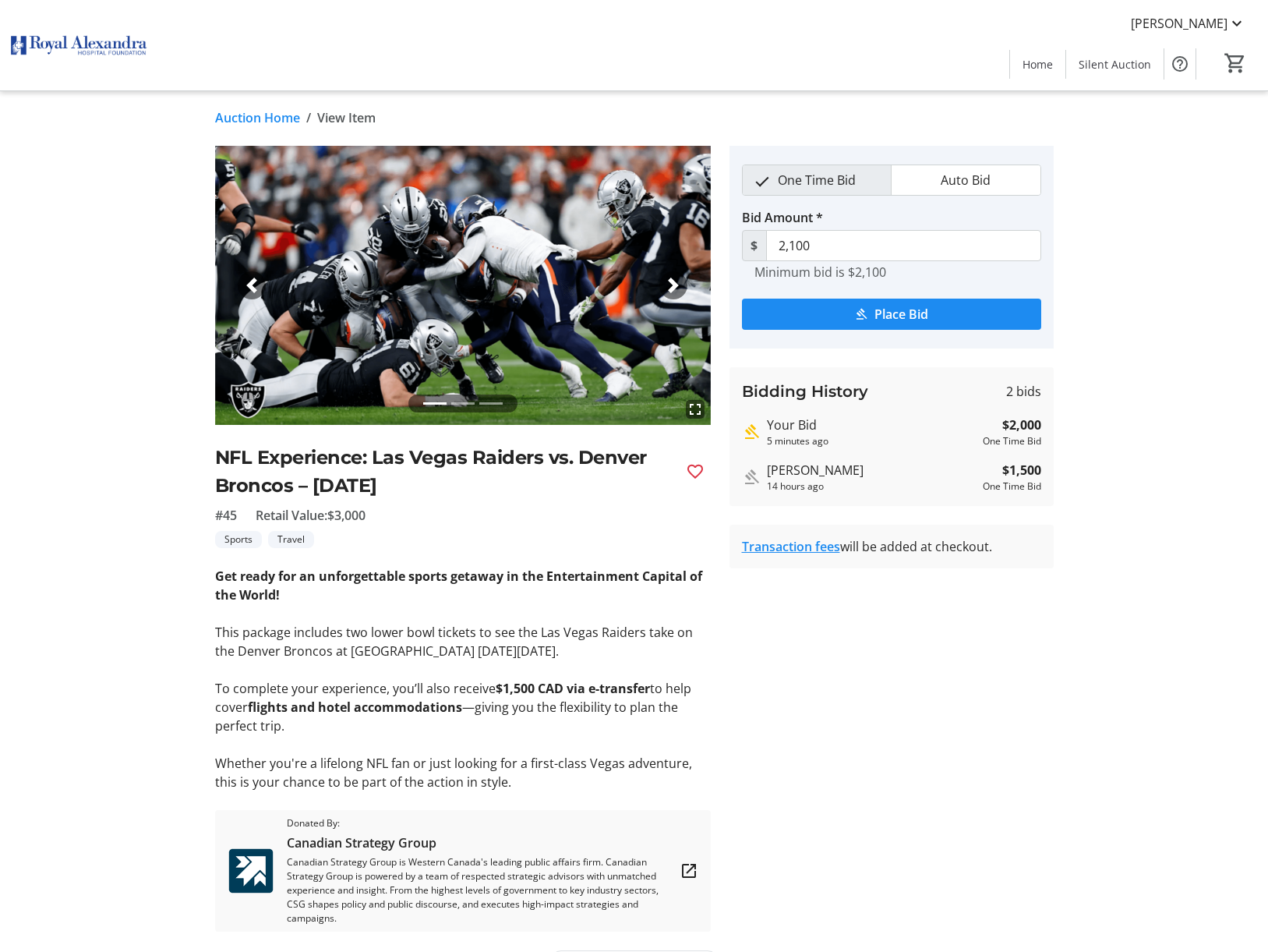
click at [665, 291] on span "button" at bounding box center [673, 285] width 15 height 15
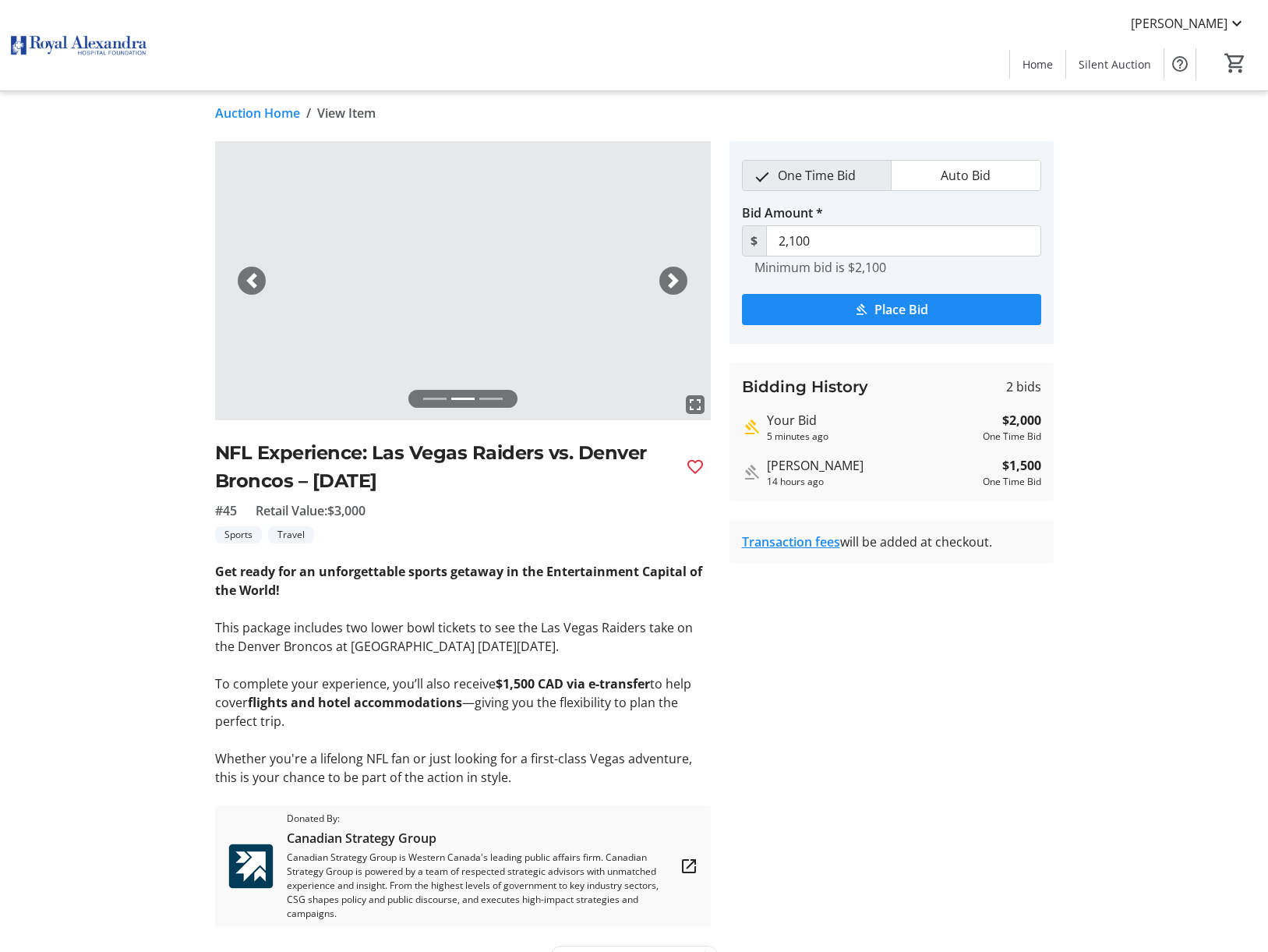
scroll to position [8, 0]
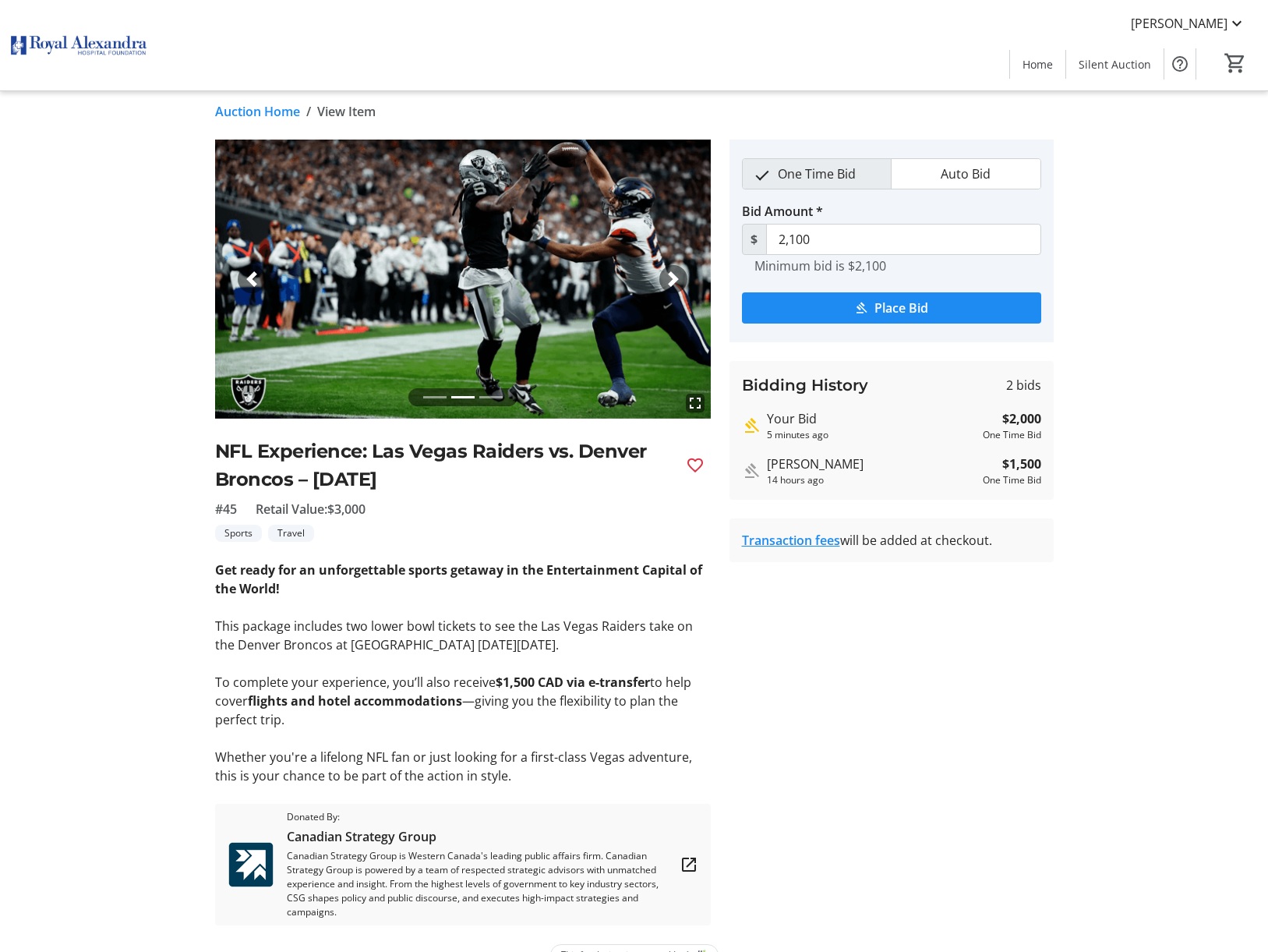
click at [664, 291] on img at bounding box center [463, 279] width 495 height 279
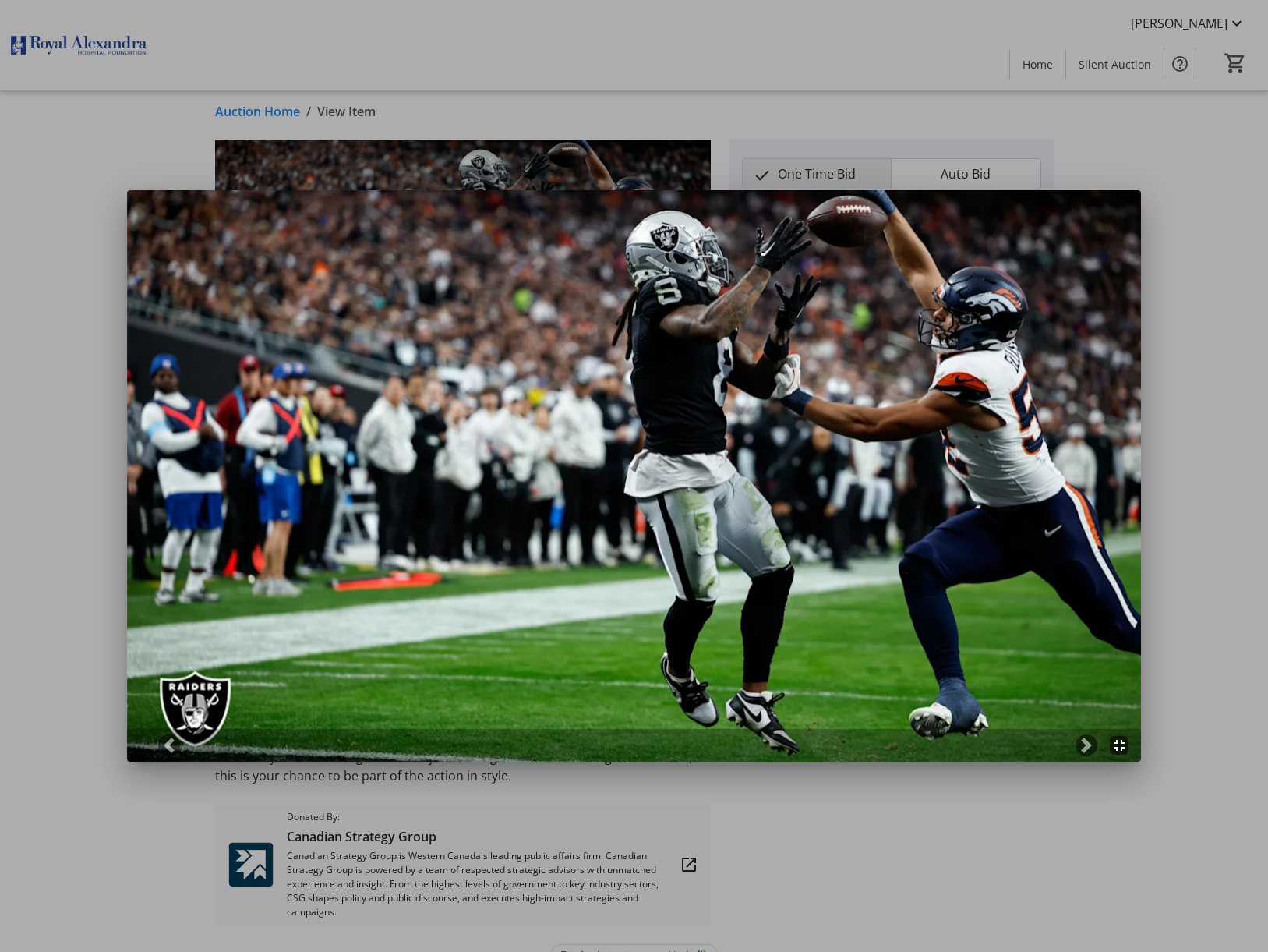
scroll to position [0, 0]
click at [141, 124] on div at bounding box center [634, 476] width 1268 height 952
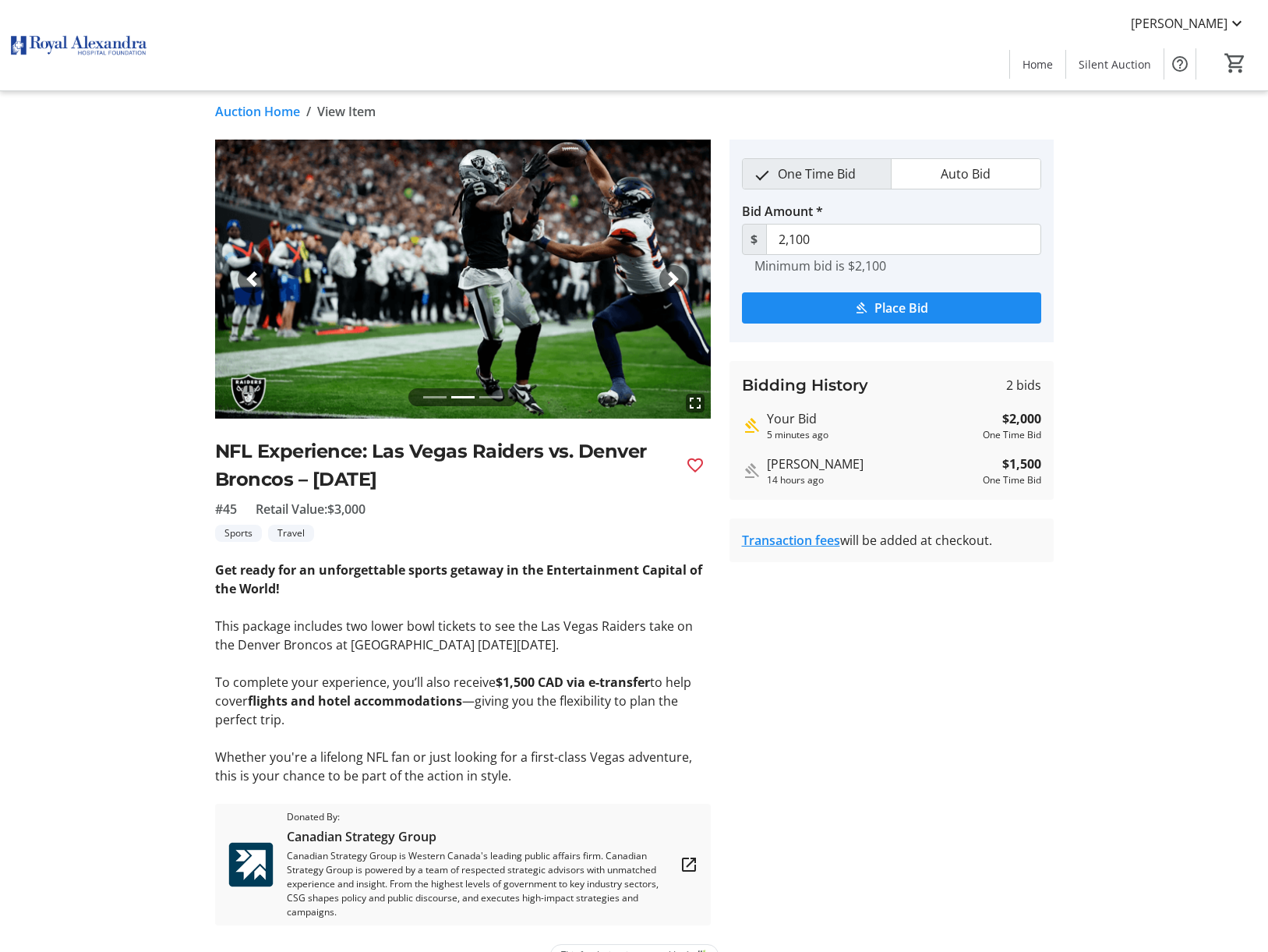
scroll to position [8, 1]
click at [254, 115] on link "Auction Home" at bounding box center [258, 112] width 85 height 19
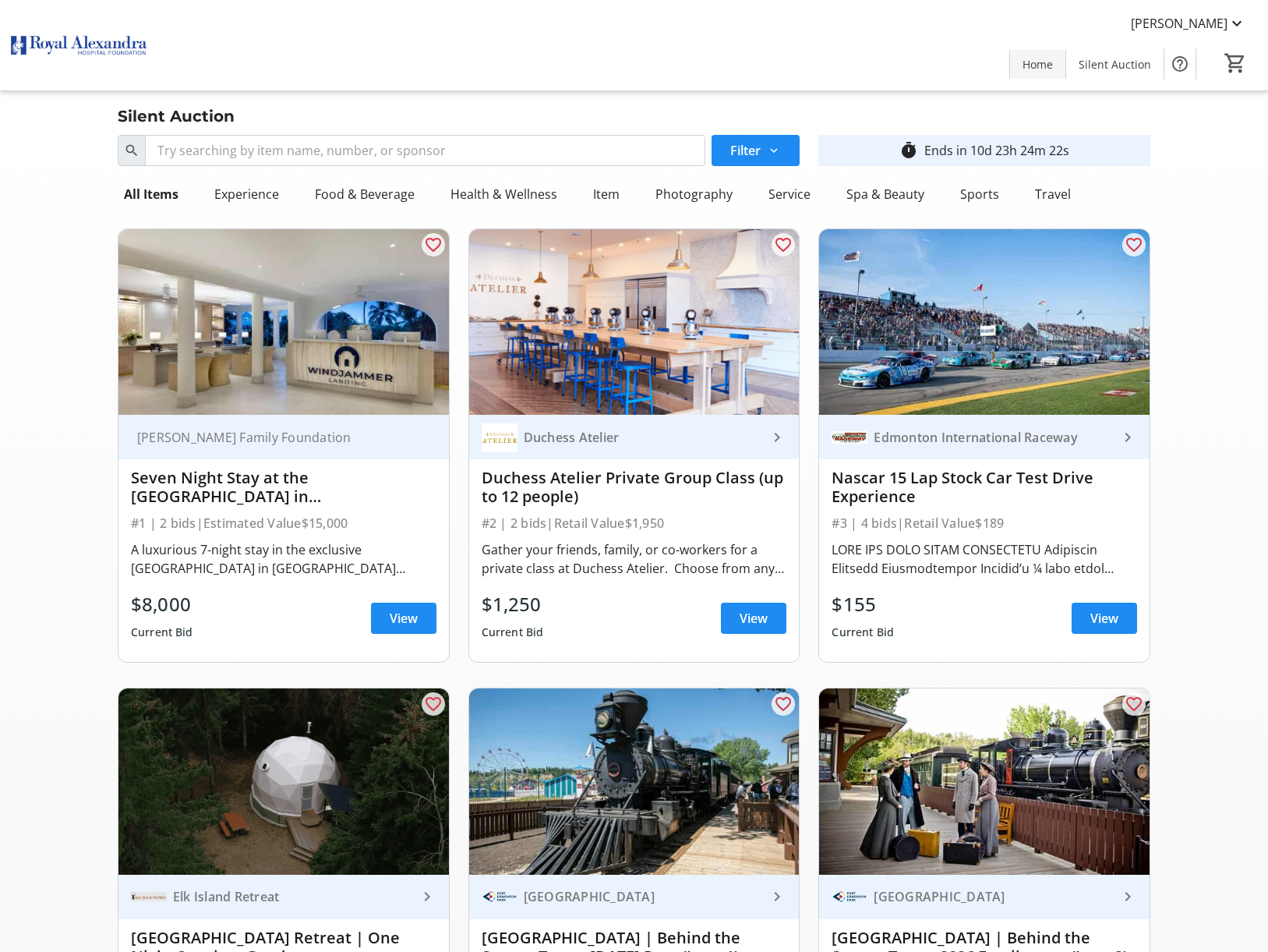
click at [1031, 66] on span "Home" at bounding box center [1037, 64] width 30 height 16
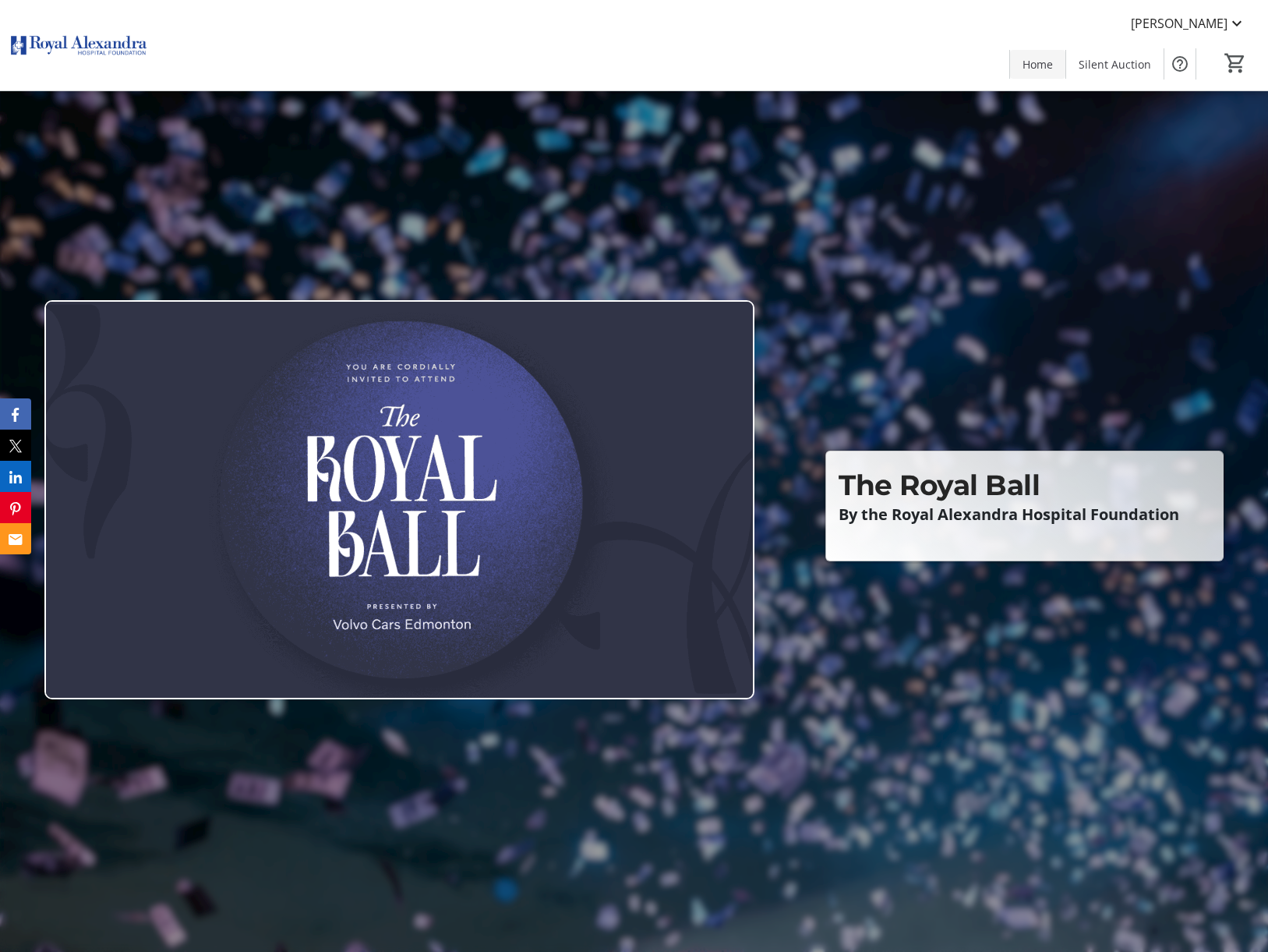
click at [1041, 68] on span "Home" at bounding box center [1037, 64] width 30 height 16
click at [386, 600] on img at bounding box center [400, 499] width 710 height 399
click at [965, 512] on p "By the Royal Alexandra Hospital Foundation" at bounding box center [1024, 514] width 371 height 17
click at [1044, 68] on span "Home" at bounding box center [1037, 64] width 30 height 16
